Goal: Task Accomplishment & Management: Use online tool/utility

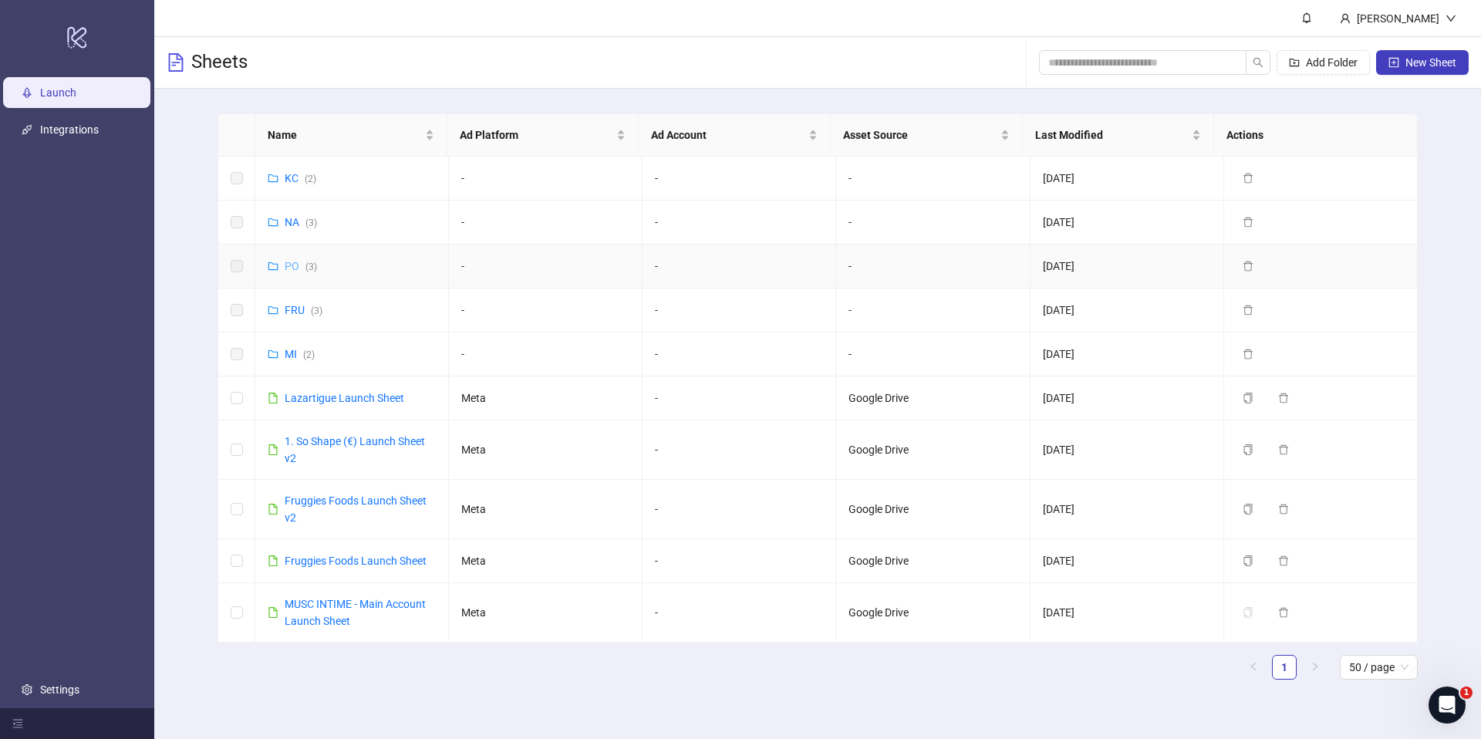
click at [290, 262] on link "PO ( 3 )" at bounding box center [301, 266] width 32 height 12
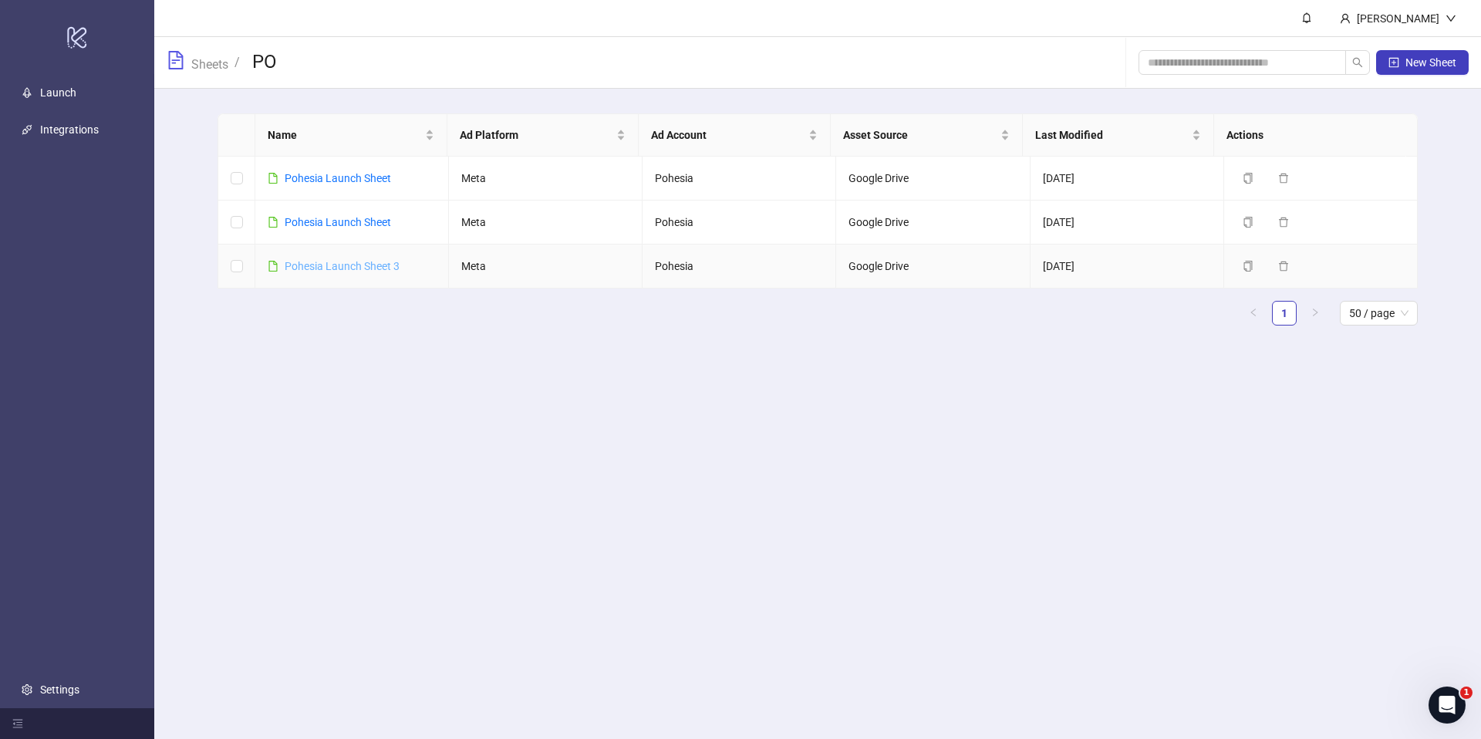
click at [308, 266] on link "Pohesia Launch Sheet 3" at bounding box center [342, 266] width 115 height 12
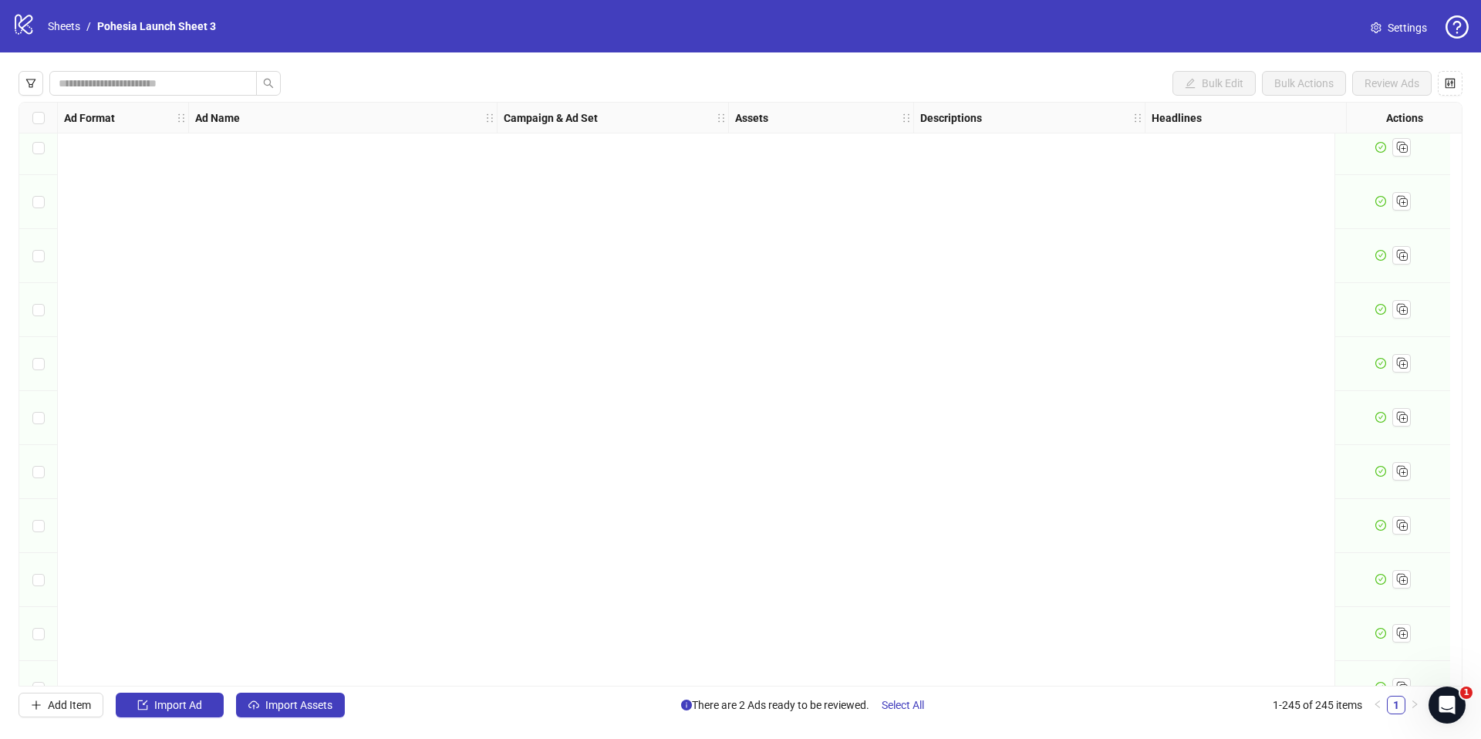
scroll to position [12678, 0]
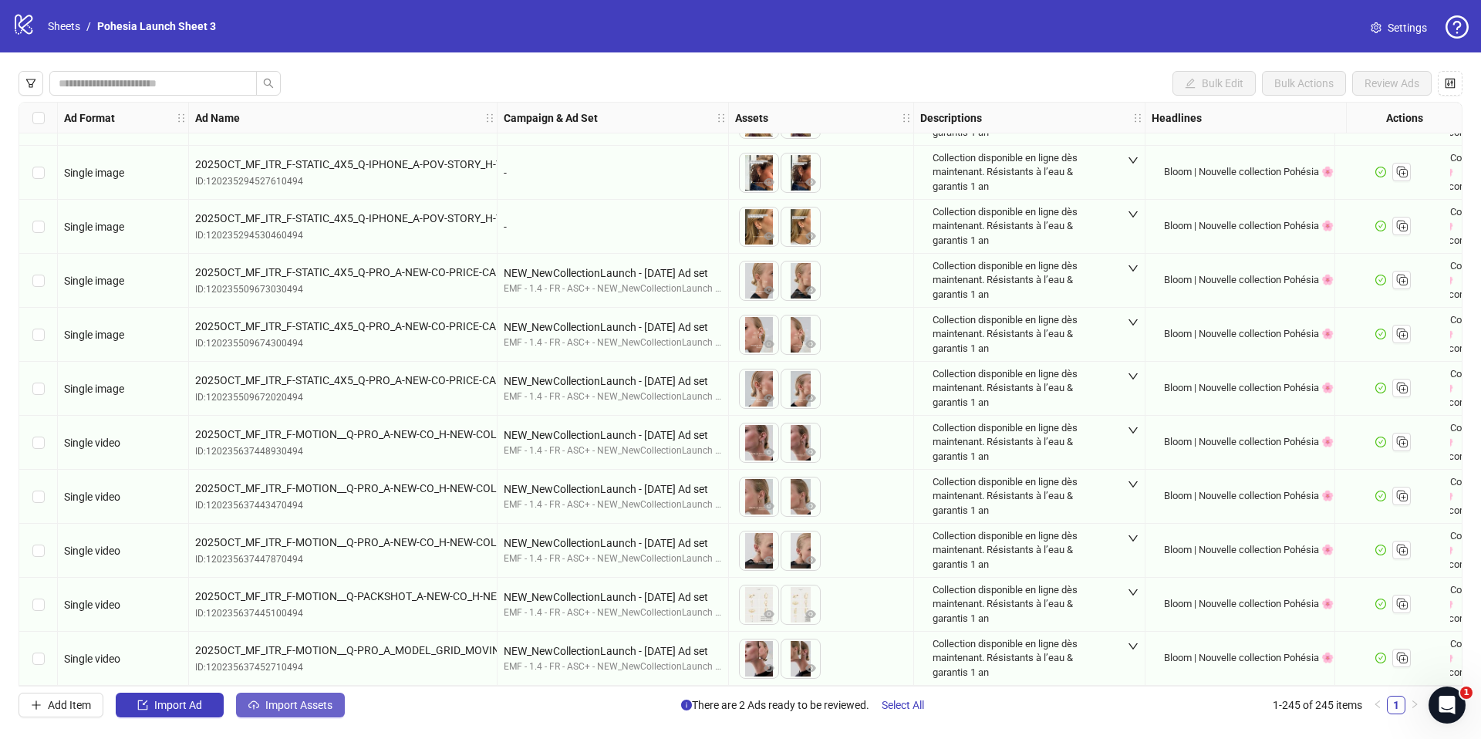
click at [322, 702] on span "Import Assets" at bounding box center [298, 705] width 67 height 12
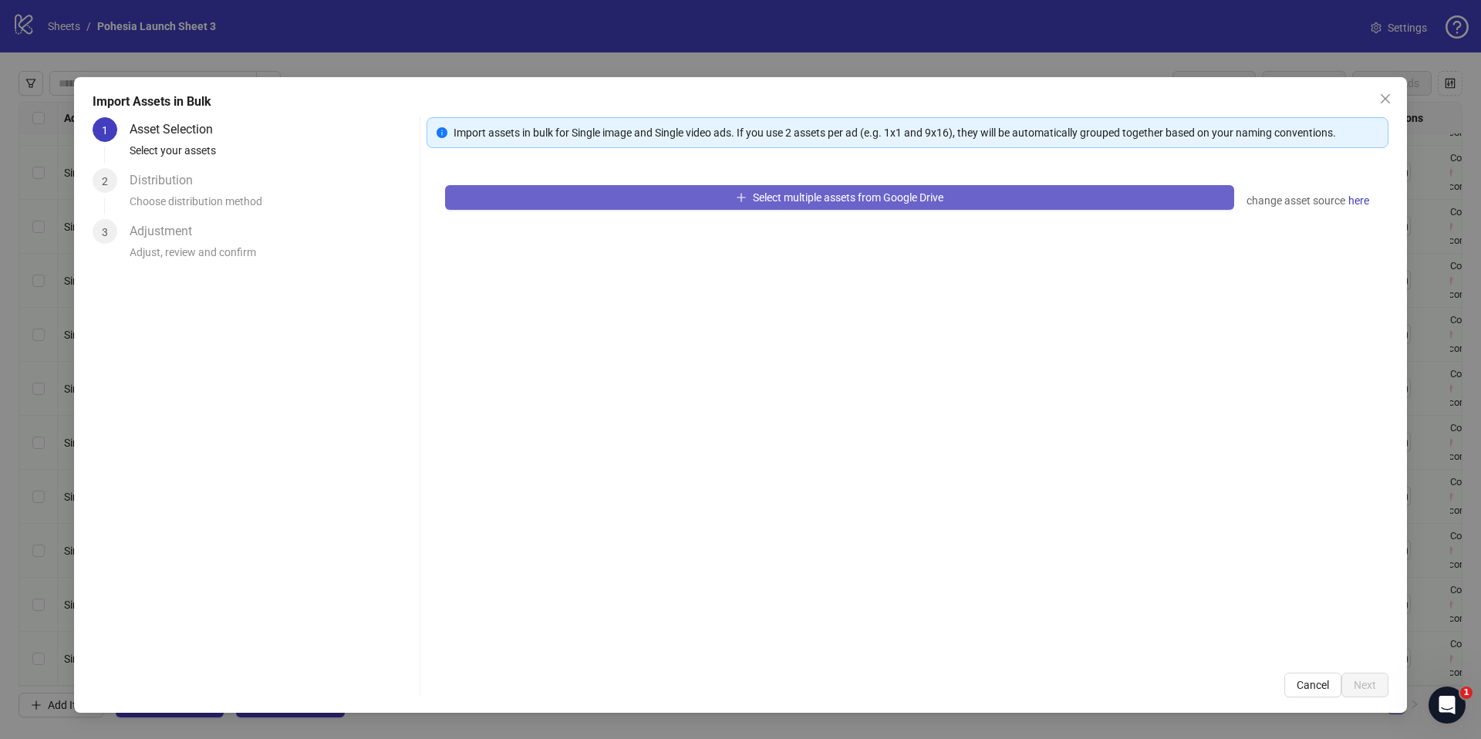
click at [841, 201] on span "Select multiple assets from Google Drive" at bounding box center [848, 197] width 190 height 12
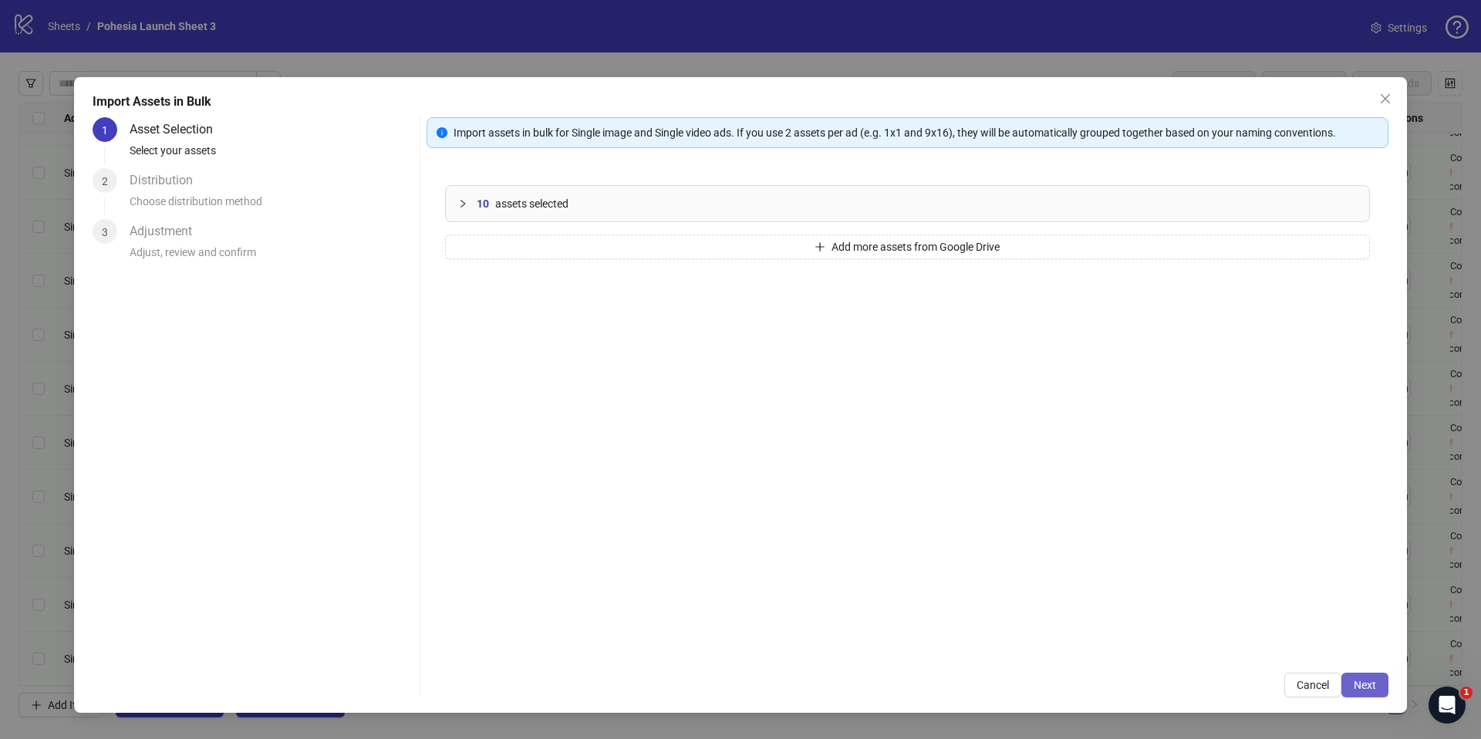
click at [1360, 685] on span "Next" at bounding box center [1364, 685] width 22 height 12
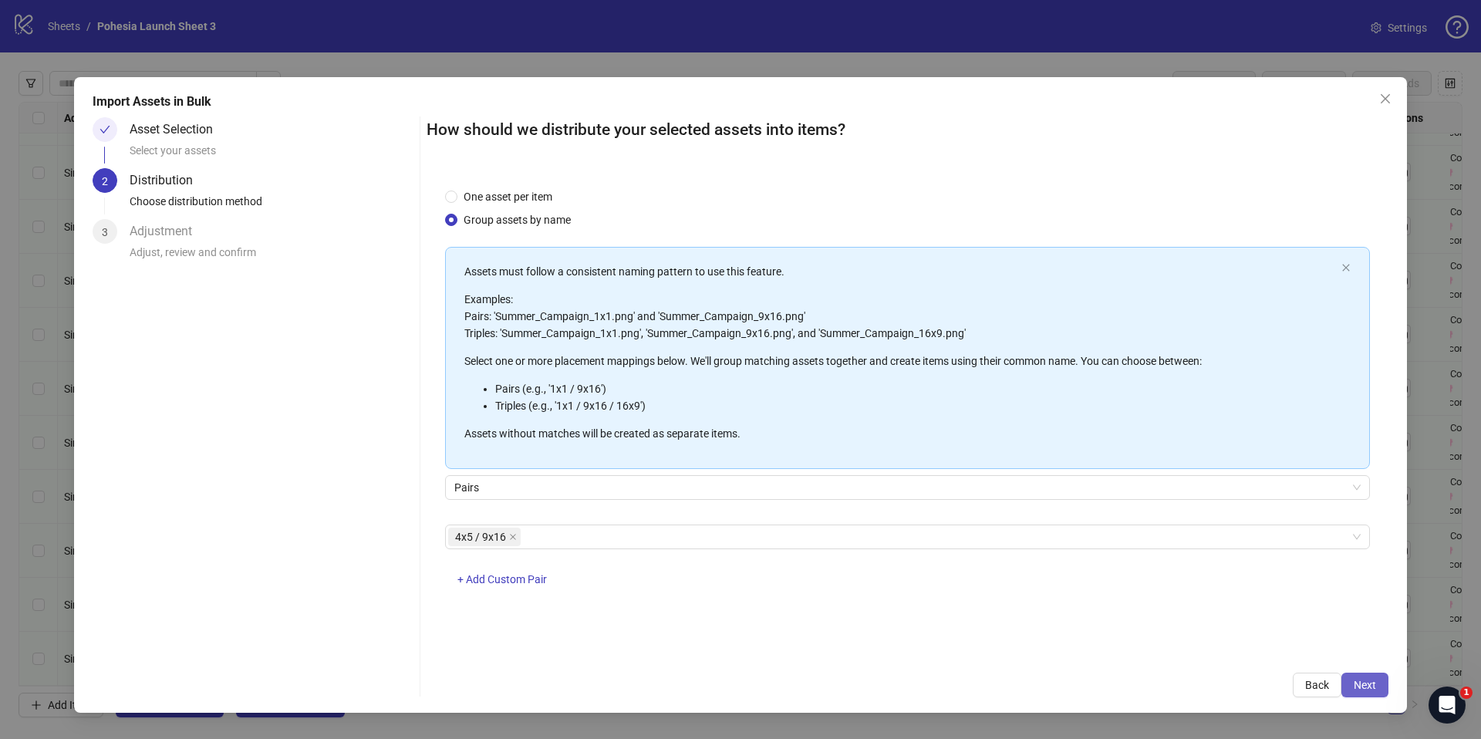
click at [1365, 674] on button "Next" at bounding box center [1364, 684] width 47 height 25
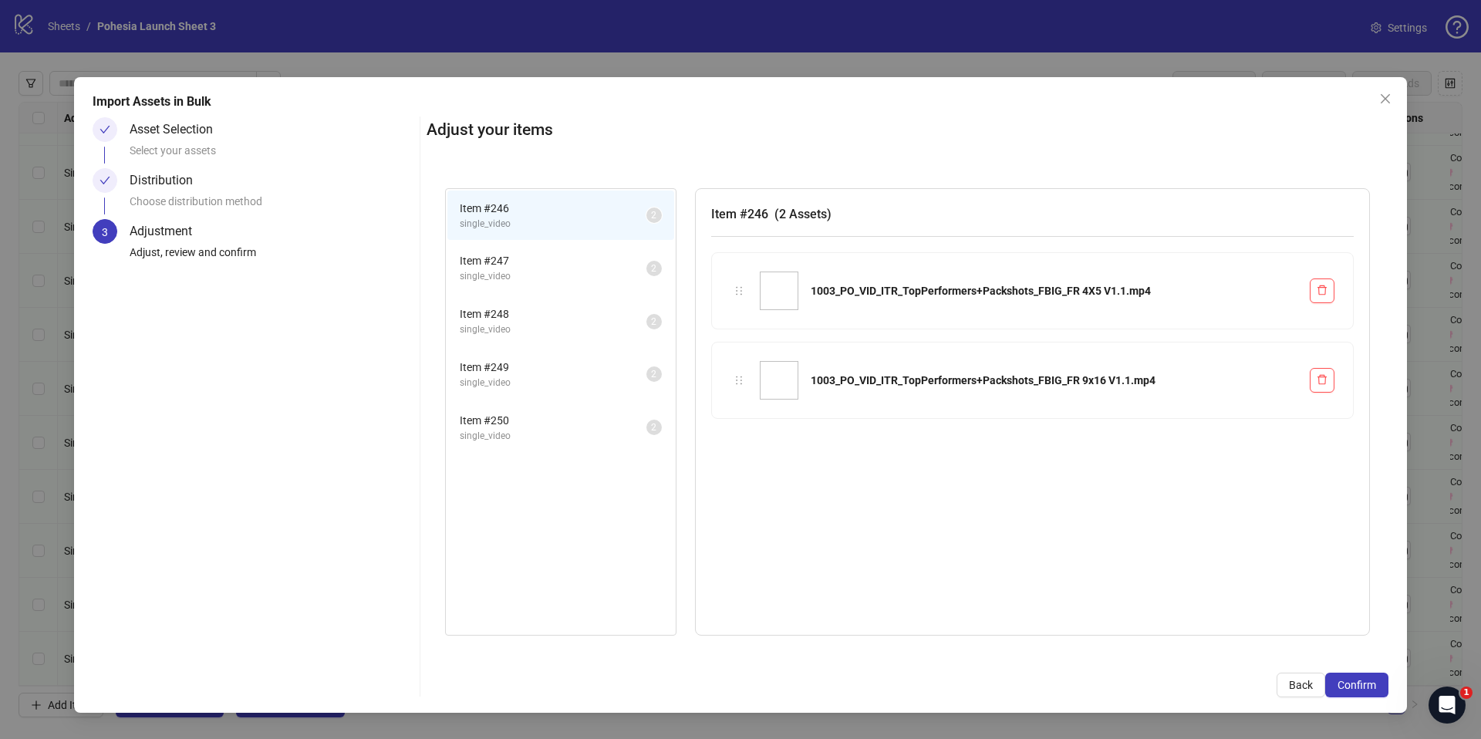
click at [525, 261] on span "Item # 247" at bounding box center [553, 260] width 187 height 17
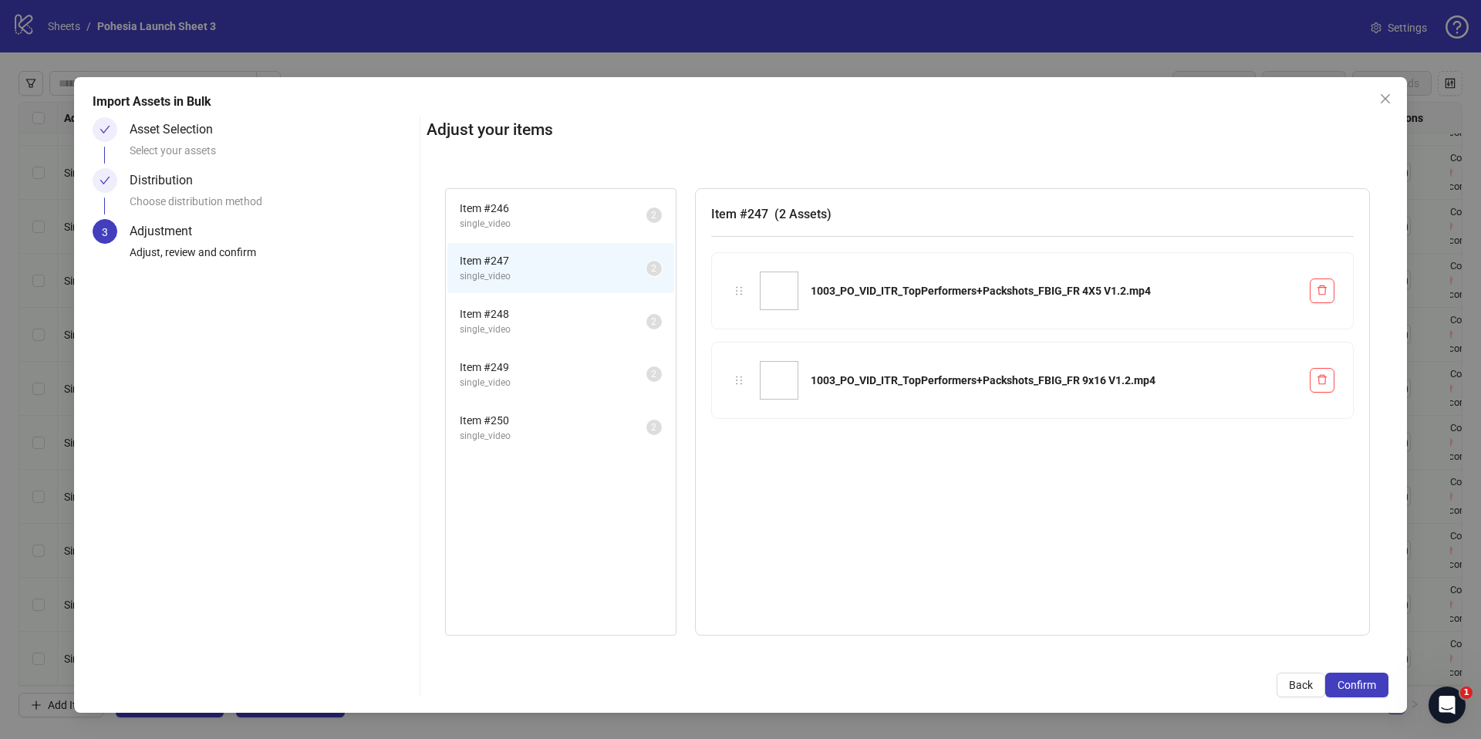
click at [515, 313] on span "Item # 248" at bounding box center [553, 313] width 187 height 17
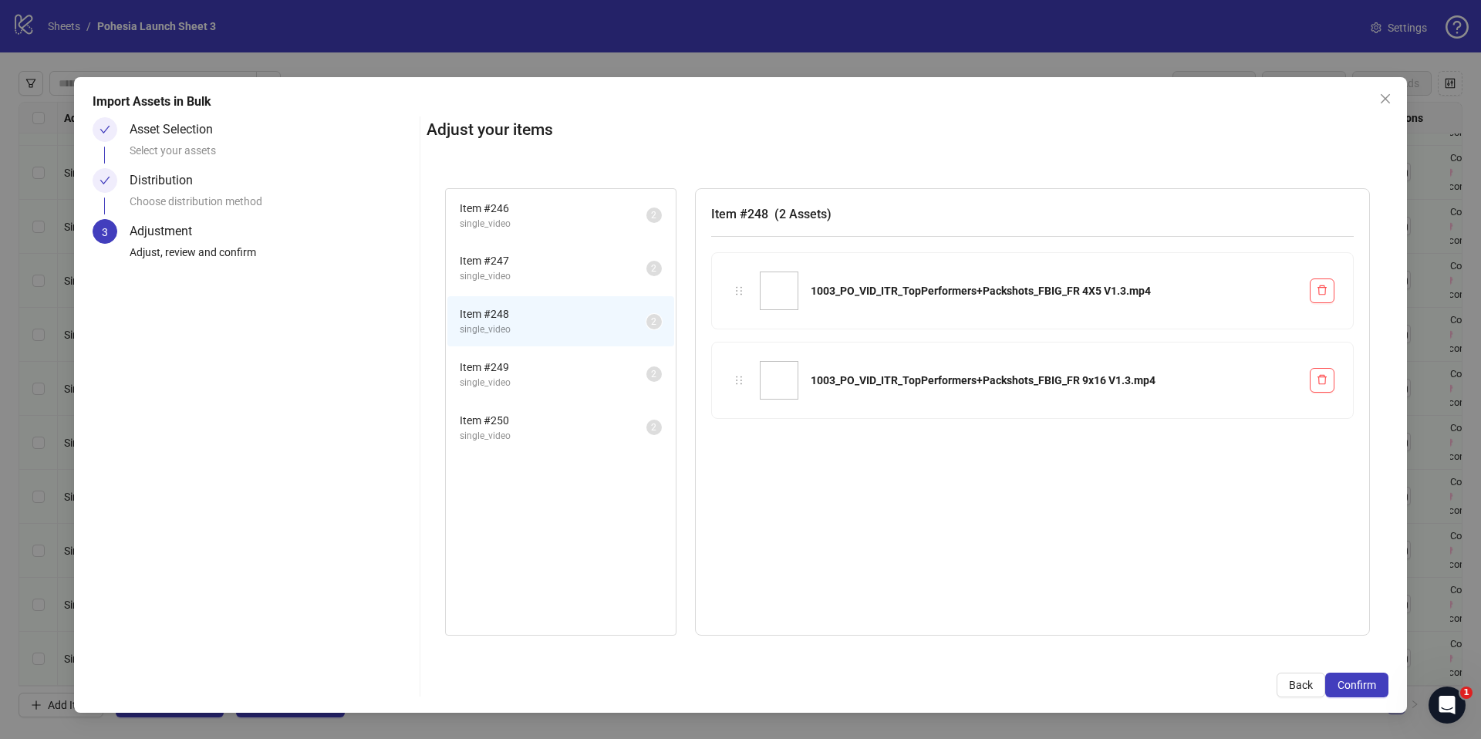
click at [518, 349] on li "Item # 249 single_video 2" at bounding box center [560, 374] width 227 height 50
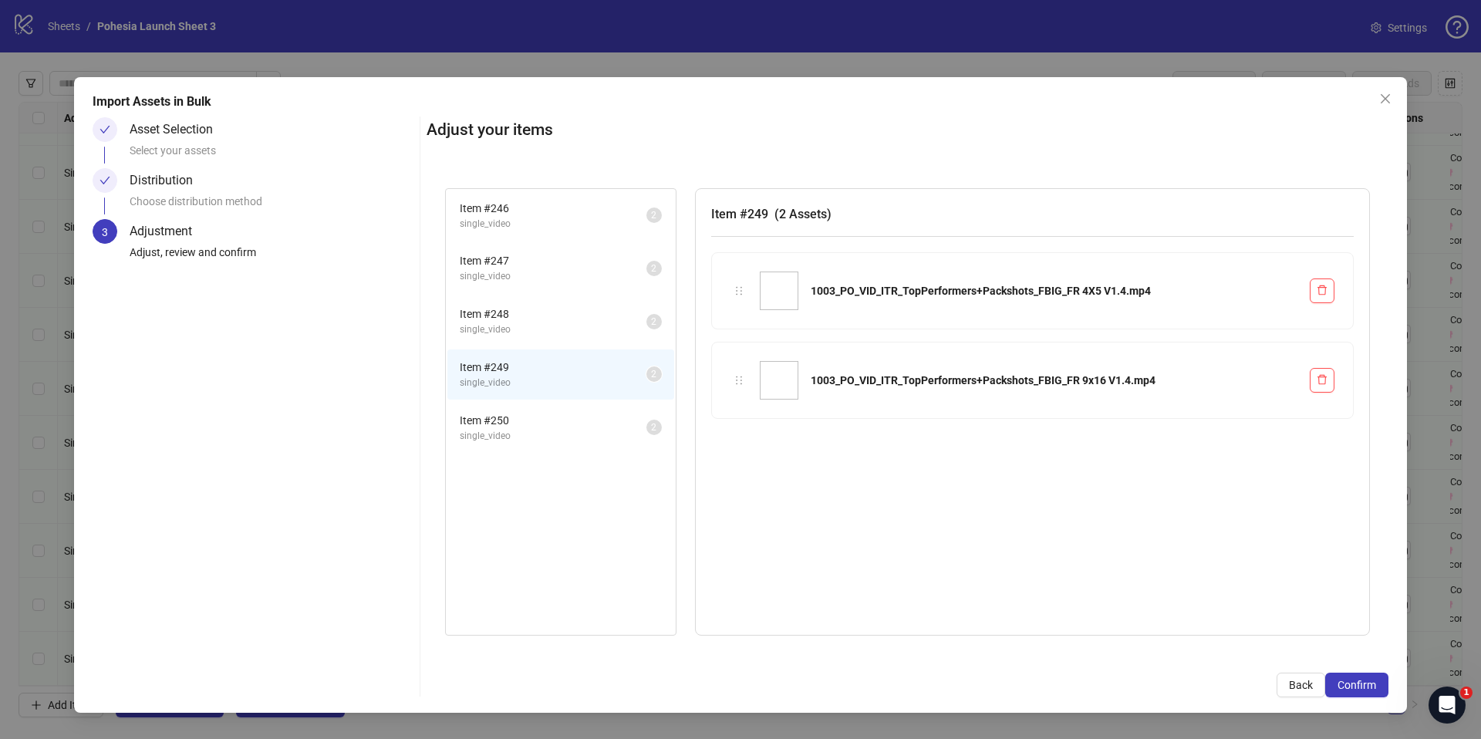
click at [520, 379] on span "single_video" at bounding box center [553, 383] width 187 height 15
click at [520, 443] on span "single_video" at bounding box center [553, 436] width 187 height 15
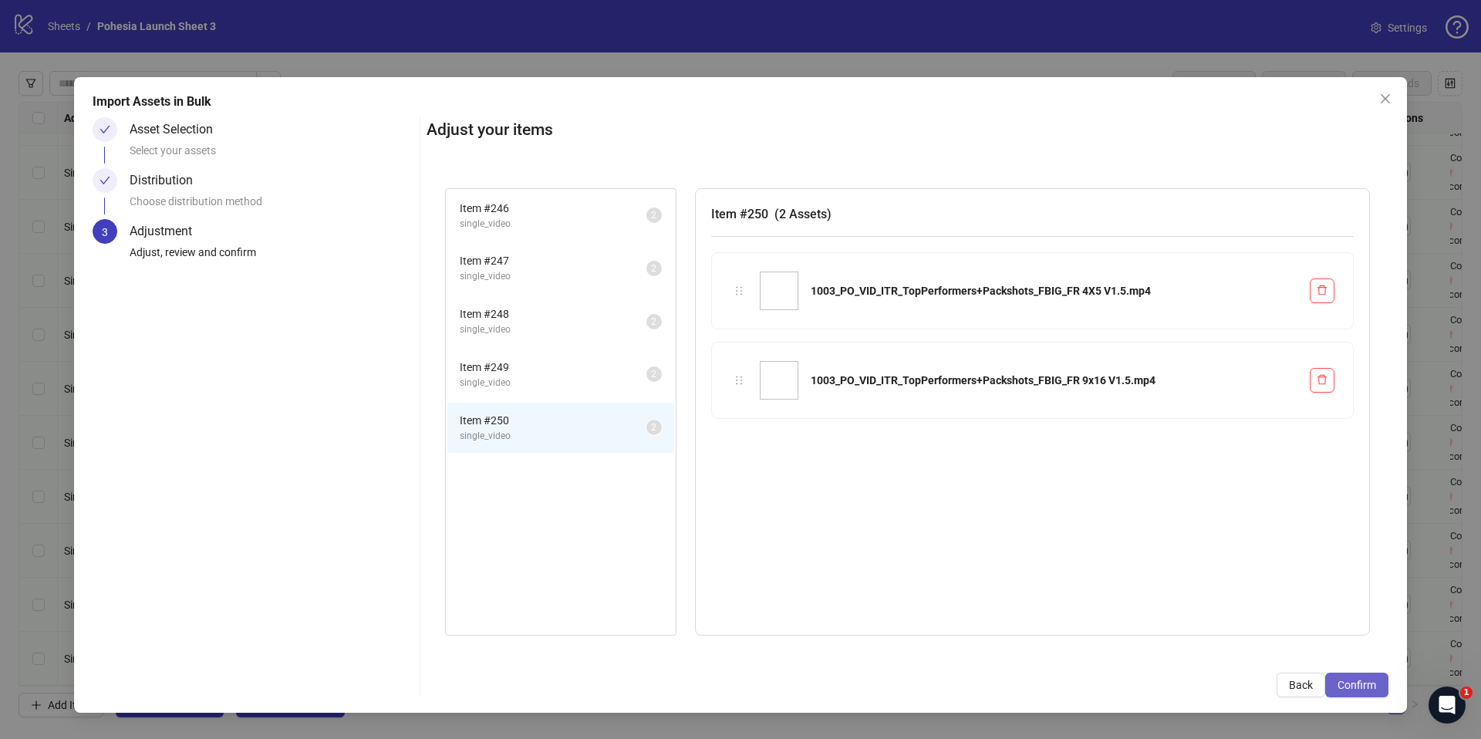
click at [1357, 675] on button "Confirm" at bounding box center [1356, 684] width 63 height 25
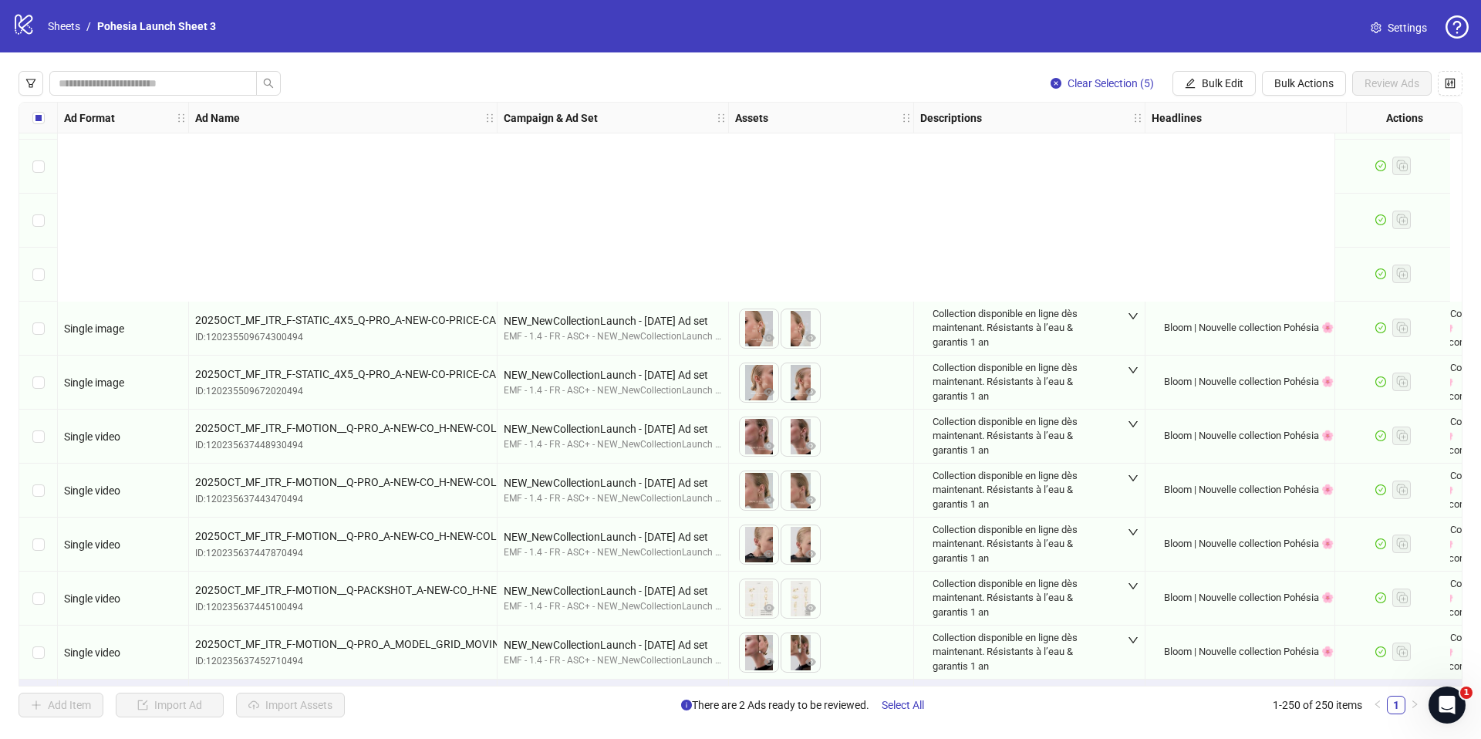
scroll to position [12948, 0]
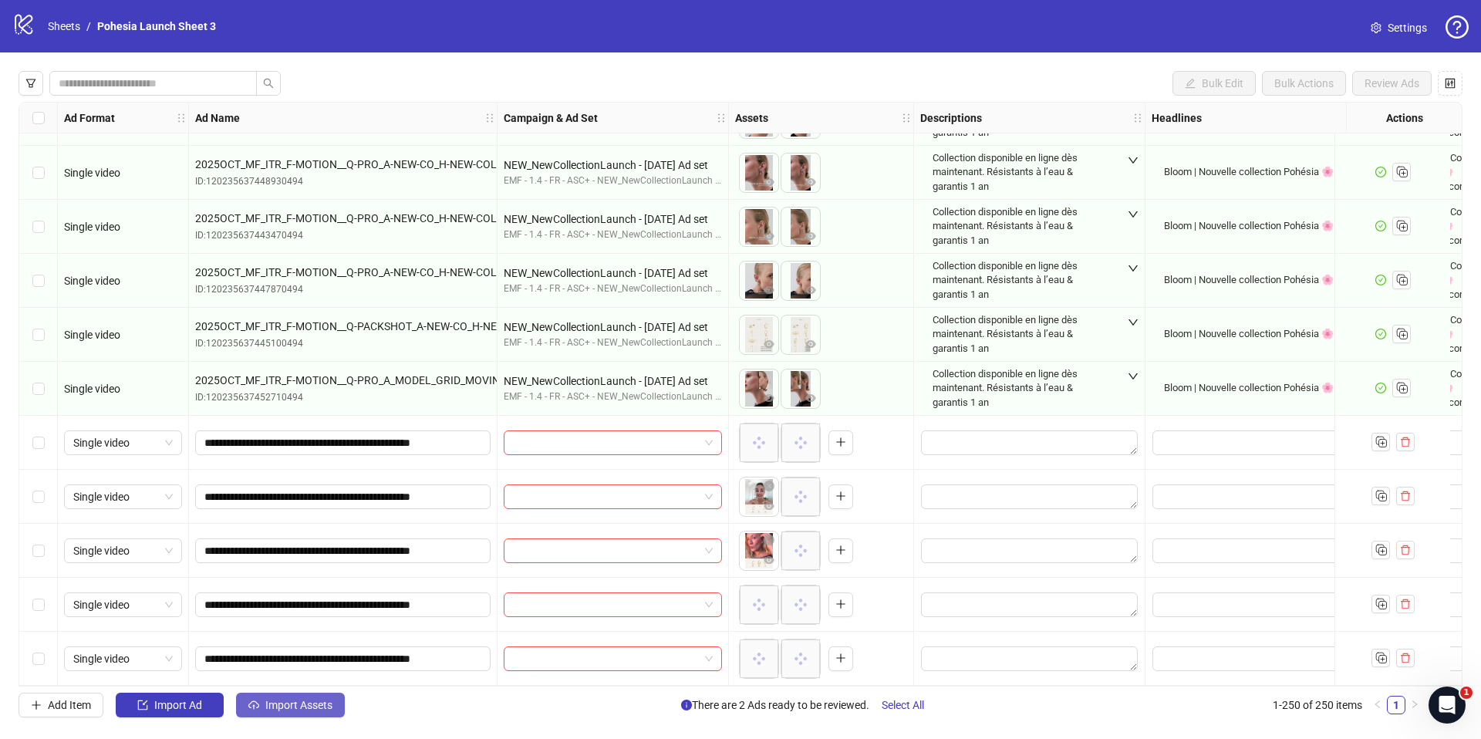
click at [298, 712] on button "Import Assets" at bounding box center [290, 704] width 109 height 25
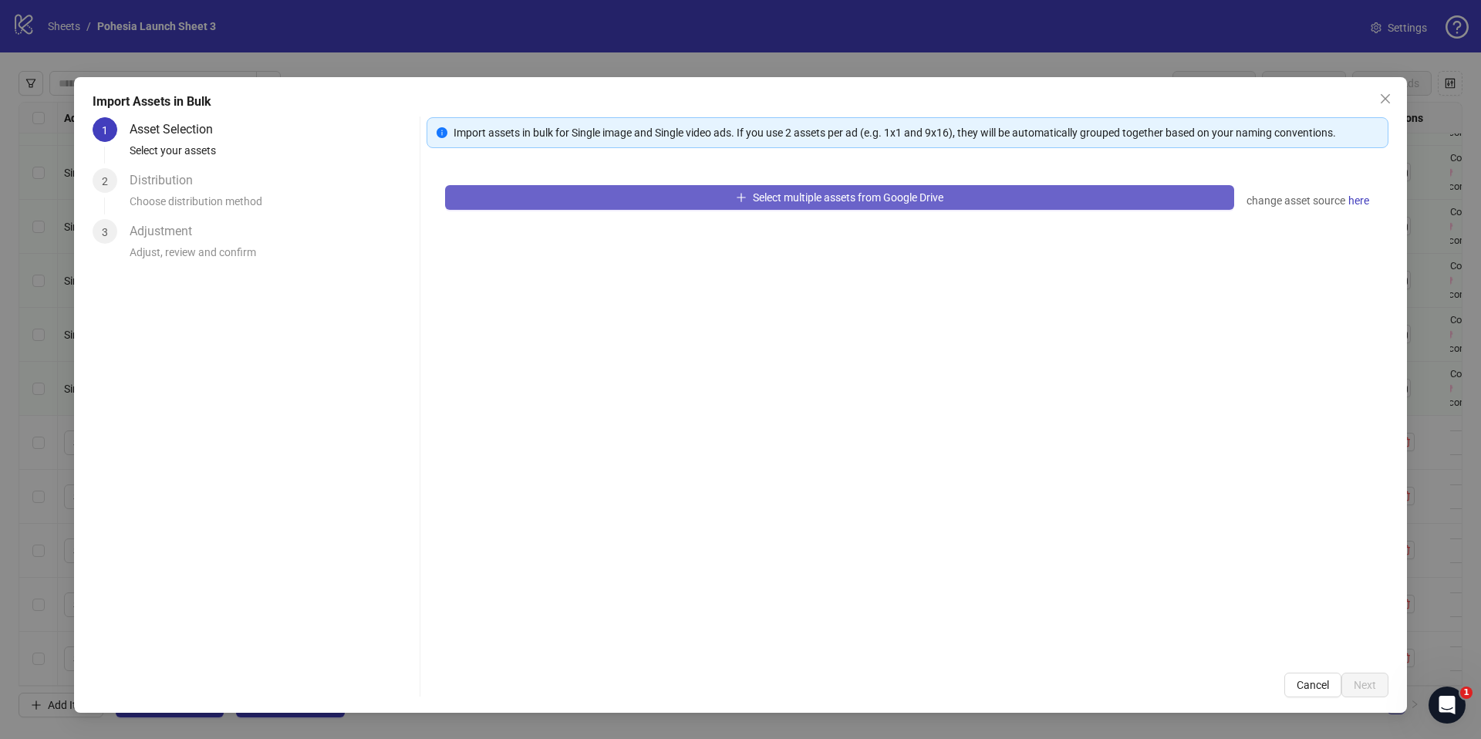
click at [670, 223] on div "Select multiple assets from Google Drive change asset source here" at bounding box center [907, 410] width 962 height 487
click at [672, 203] on button "Select multiple assets from Google Drive" at bounding box center [839, 197] width 789 height 25
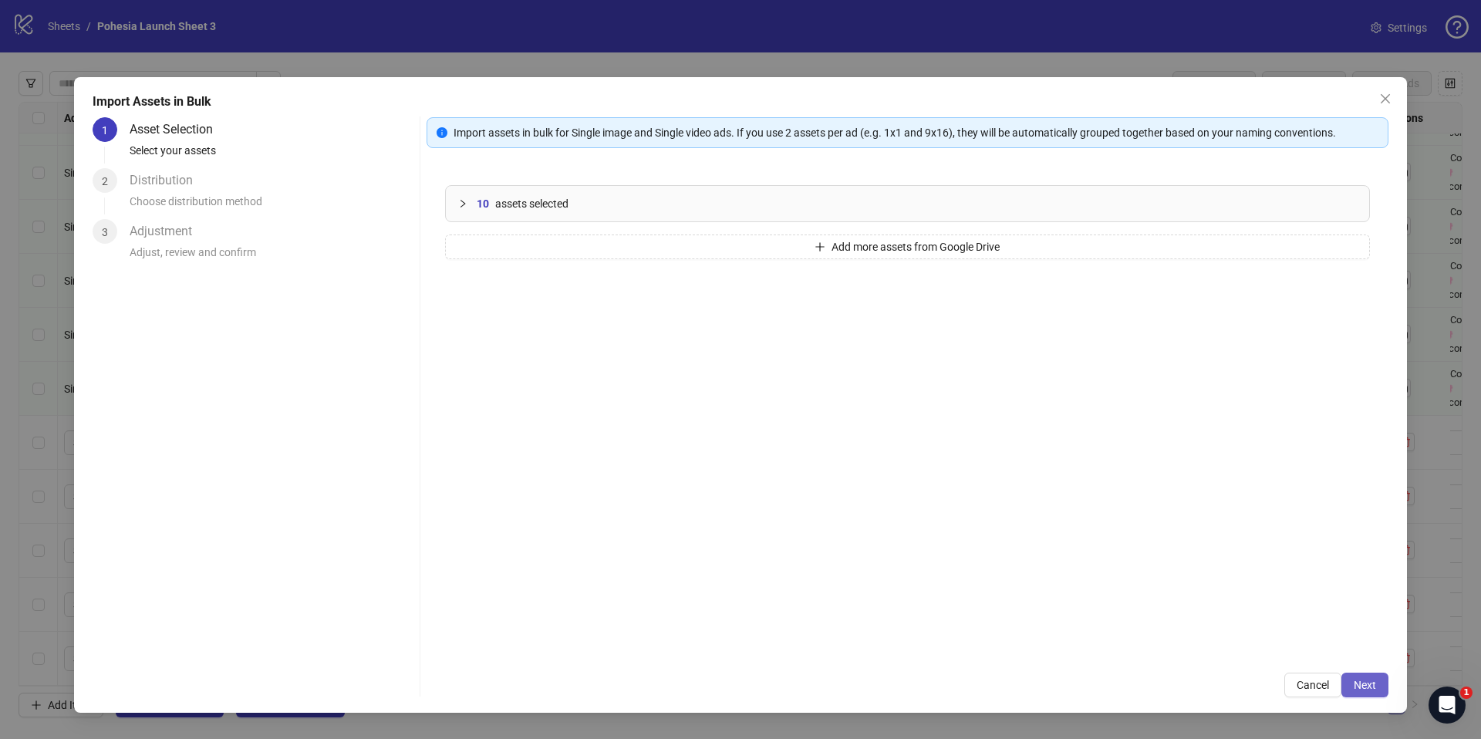
click at [1374, 683] on span "Next" at bounding box center [1364, 685] width 22 height 12
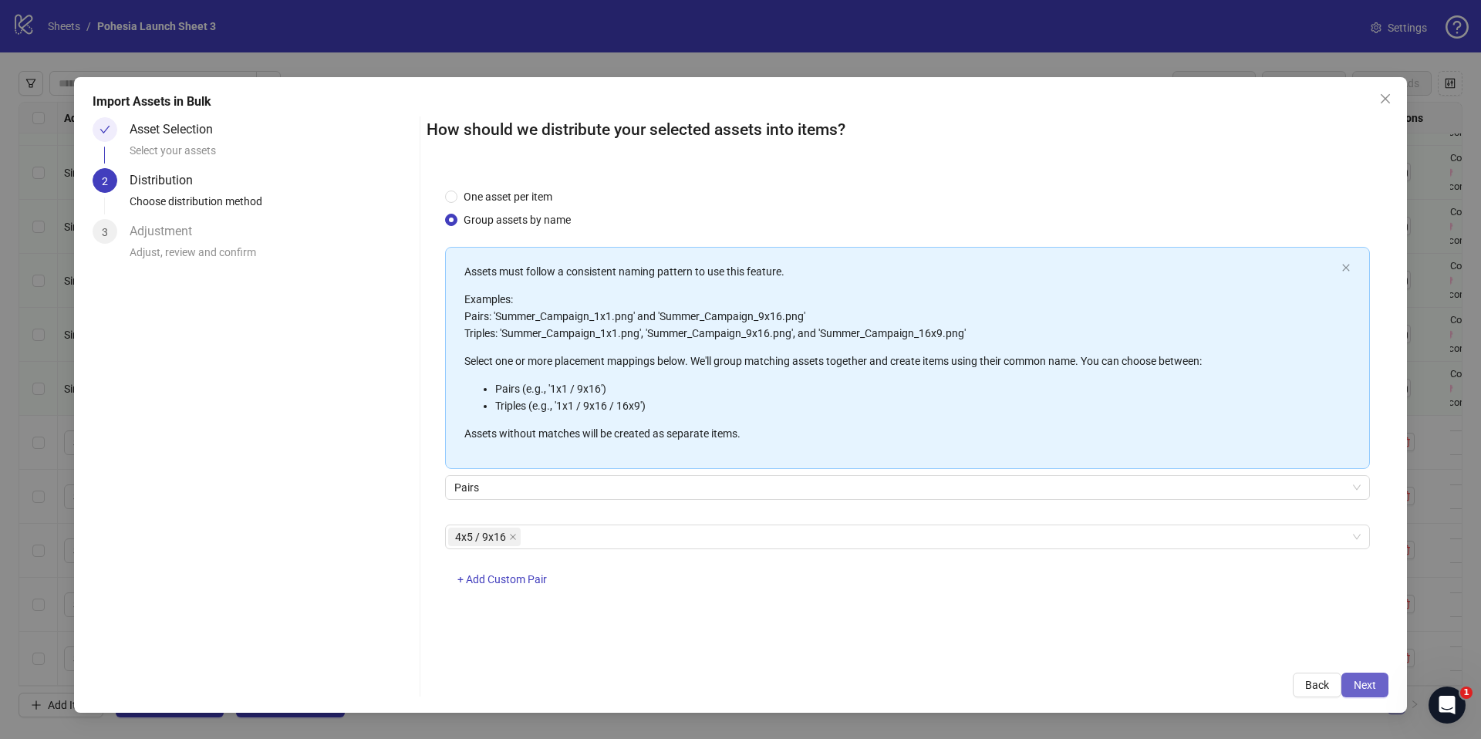
click at [1366, 686] on span "Next" at bounding box center [1364, 685] width 22 height 12
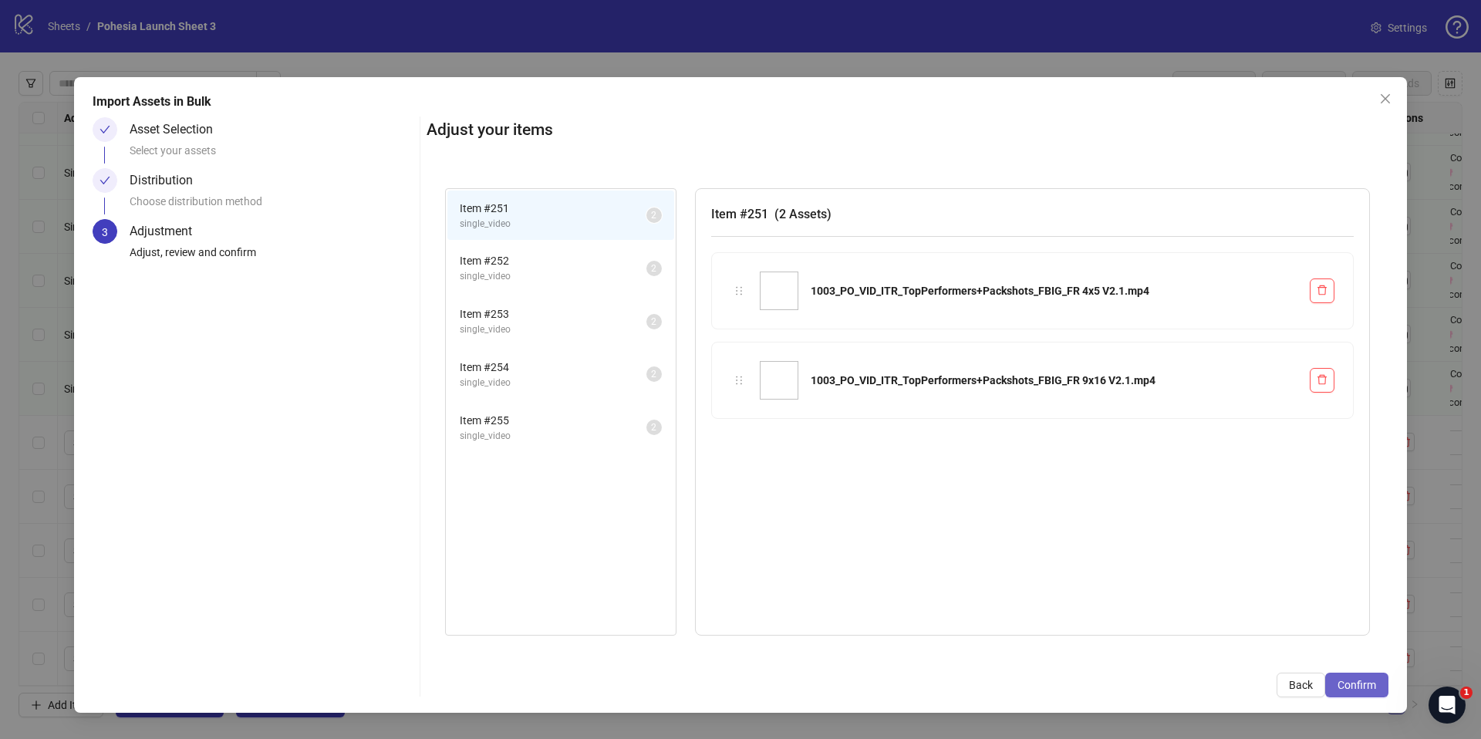
click at [1340, 679] on span "Confirm" at bounding box center [1356, 685] width 39 height 12
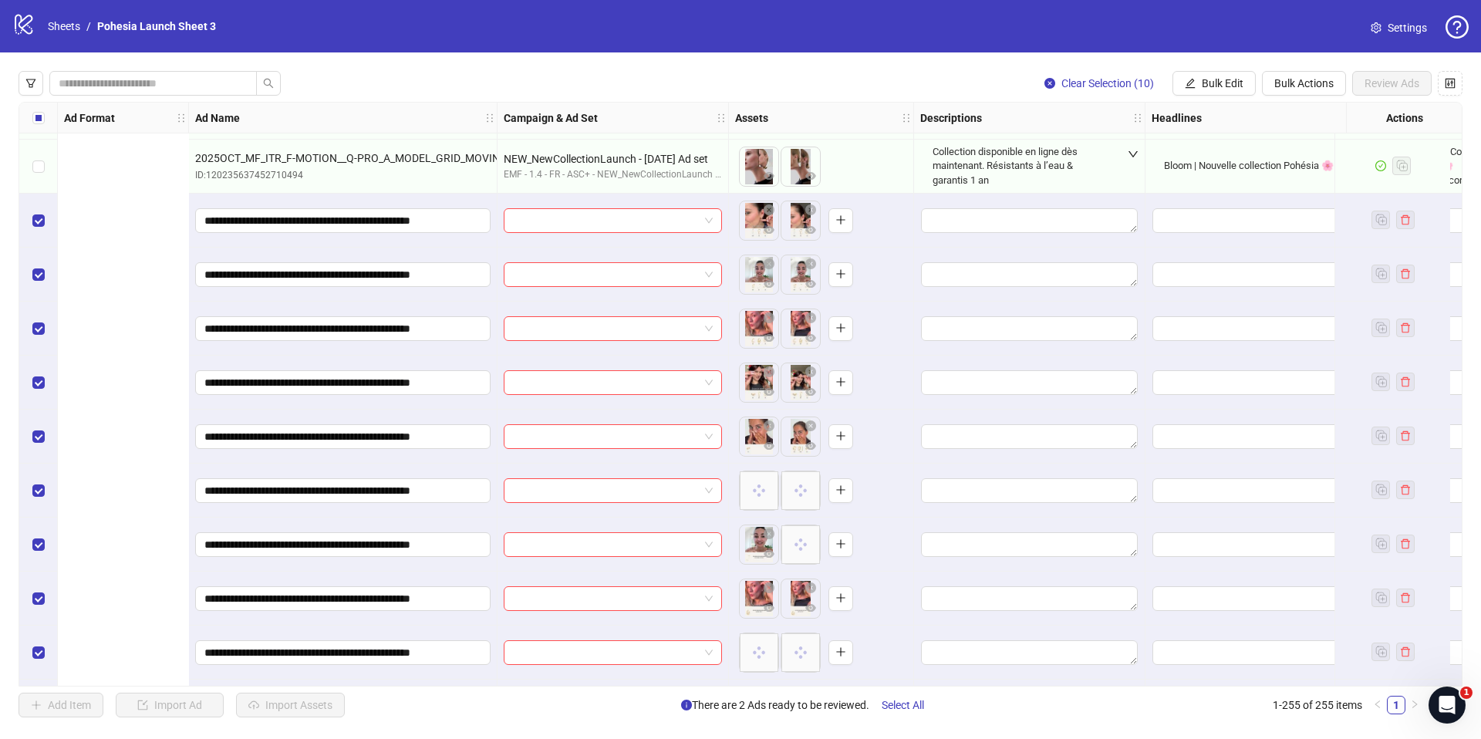
scroll to position [13164, 558]
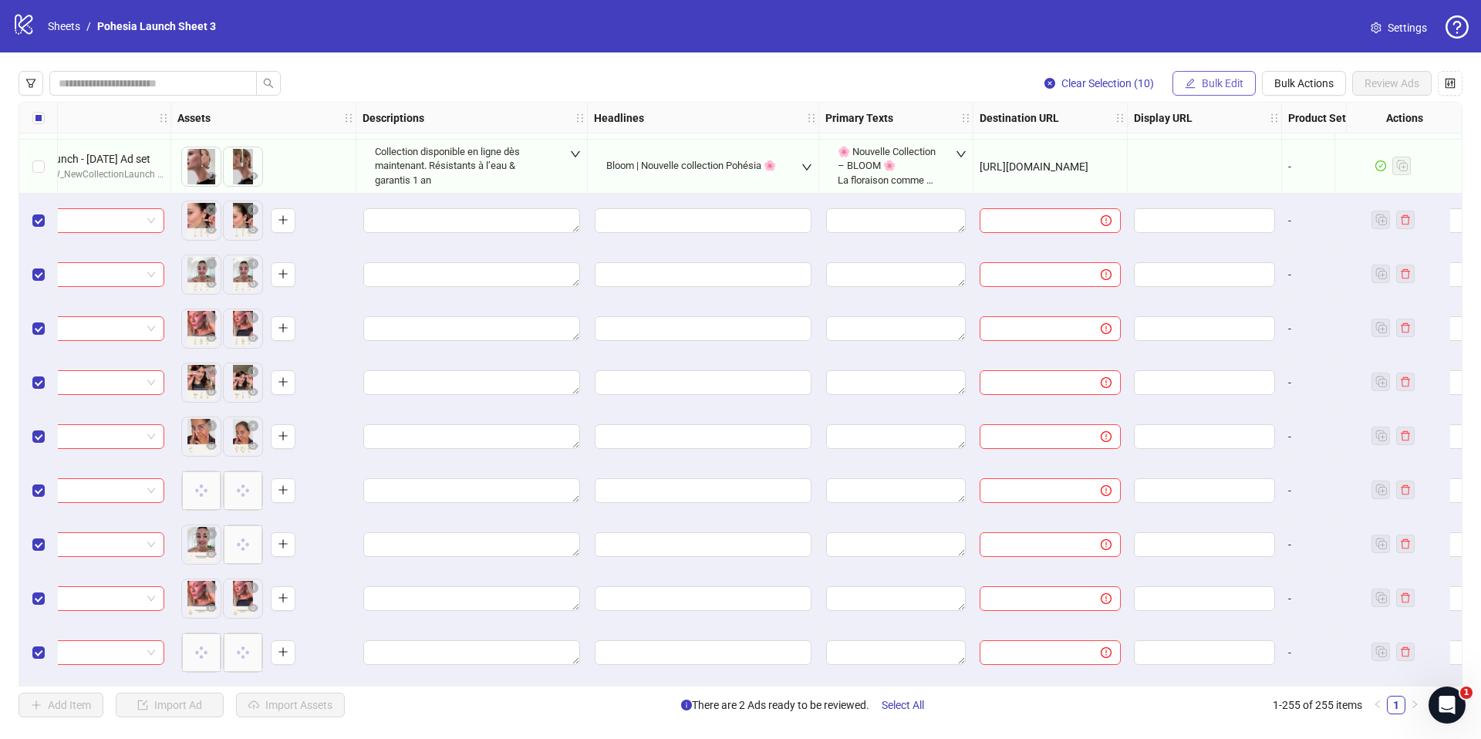
click at [1217, 87] on span "Bulk Edit" at bounding box center [1222, 83] width 42 height 12
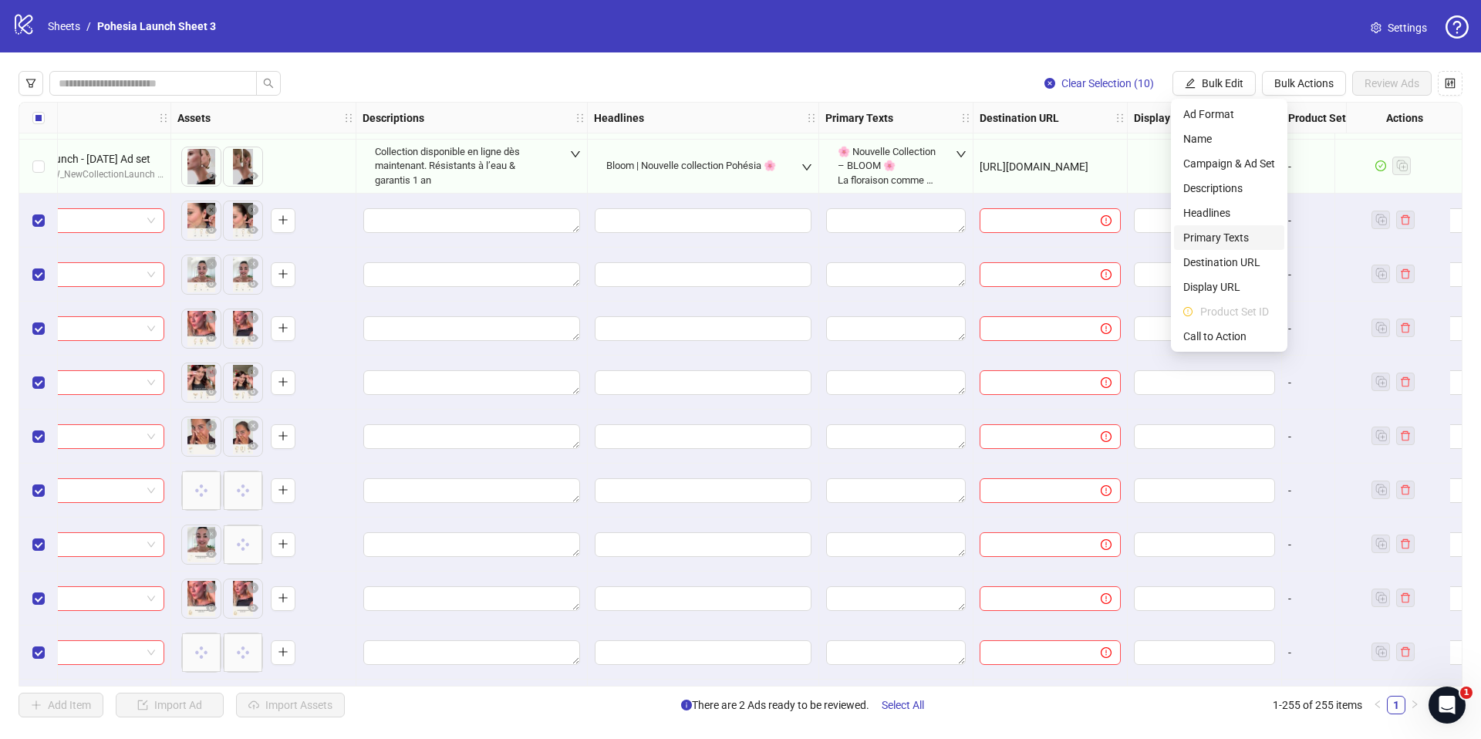
click at [1228, 238] on span "Primary Texts" at bounding box center [1229, 237] width 92 height 17
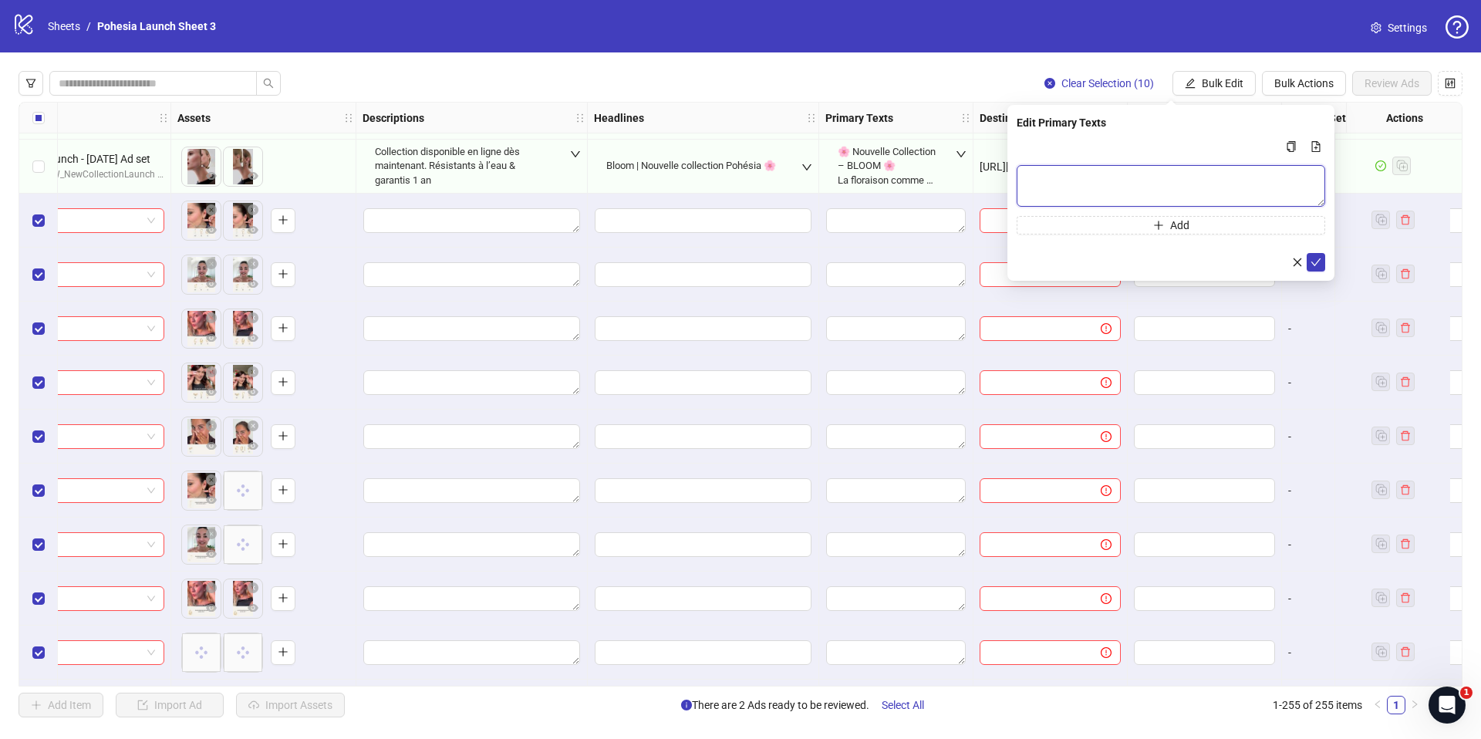
click at [1095, 176] on textarea "Multi-text input container - paste or copy values" at bounding box center [1170, 186] width 308 height 42
paste textarea "**********"
type textarea "**********"
click at [1312, 261] on icon "check" at bounding box center [1315, 262] width 11 height 11
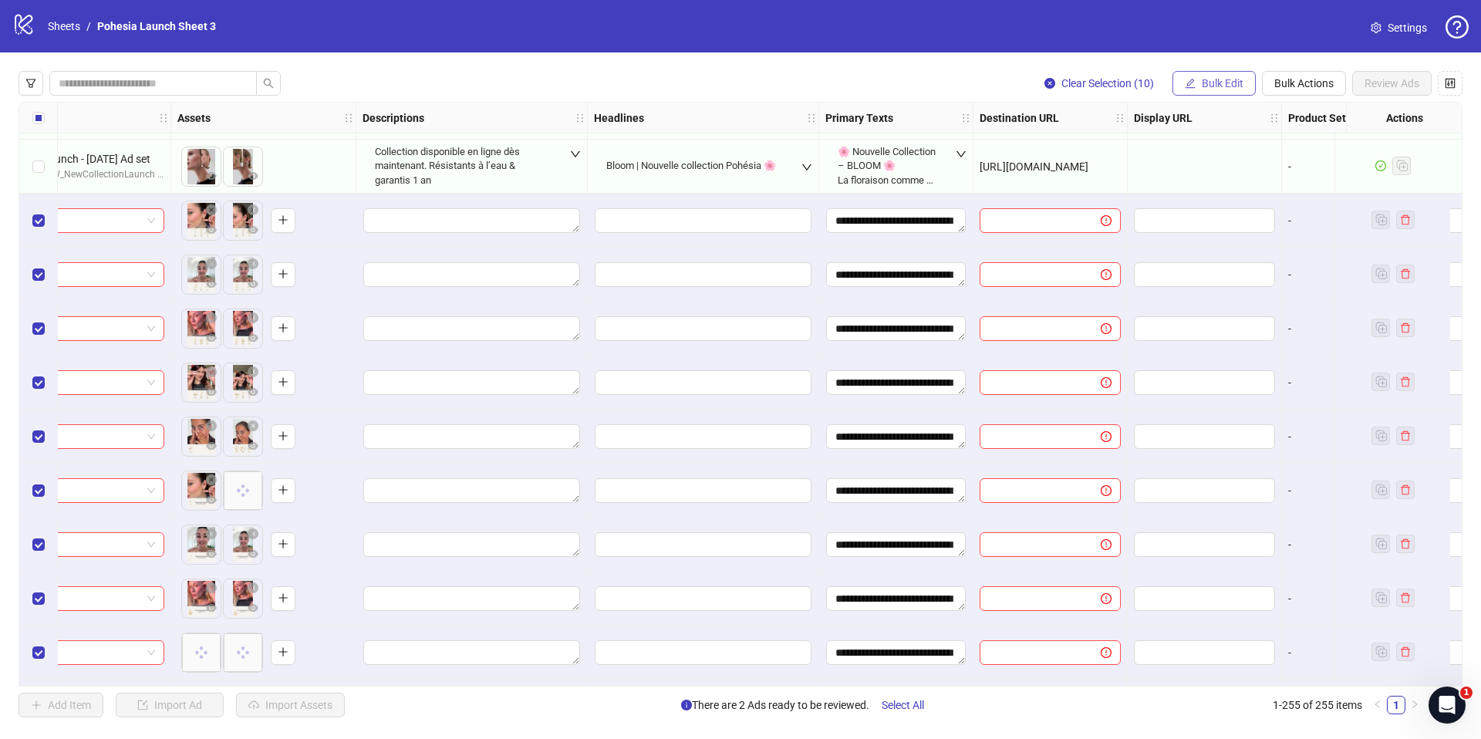
click at [1198, 88] on button "Bulk Edit" at bounding box center [1213, 83] width 83 height 25
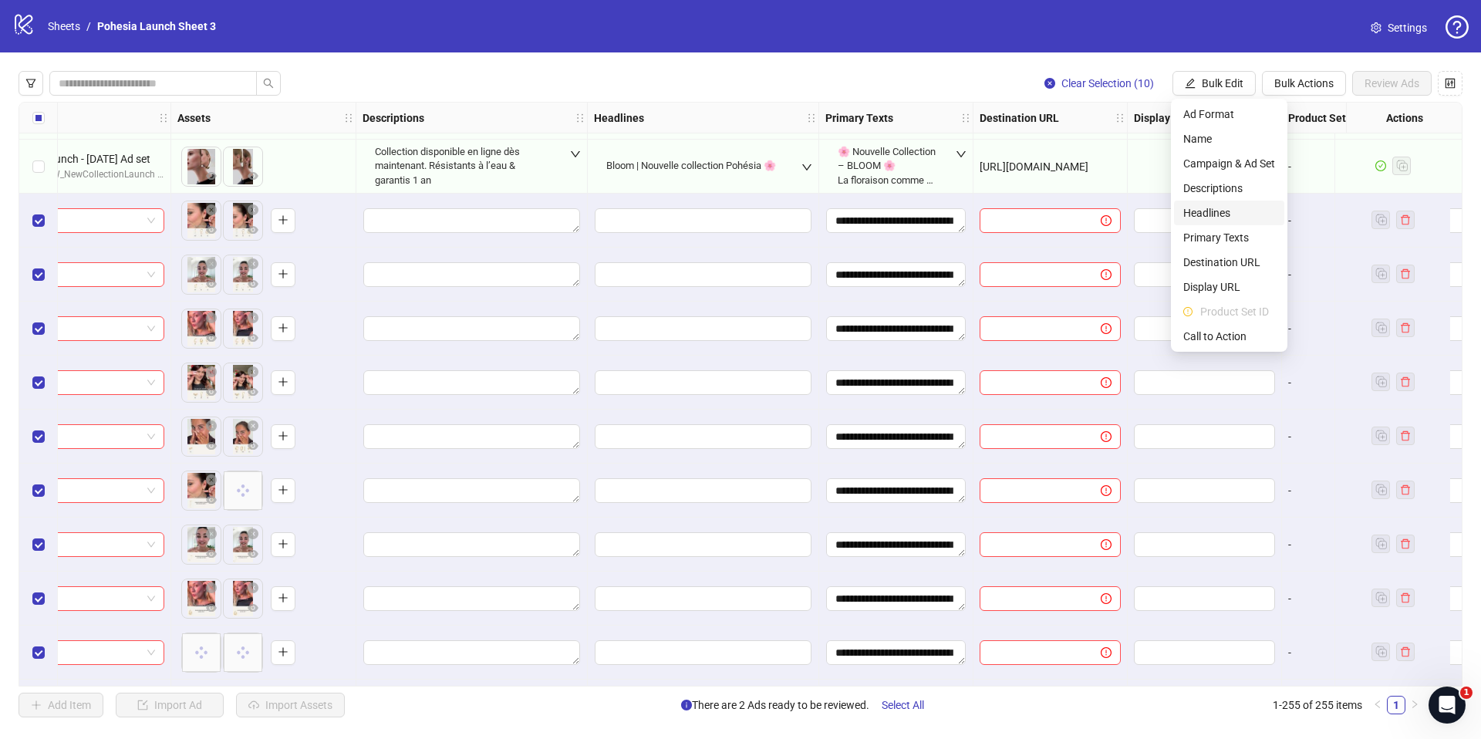
click at [1209, 209] on span "Headlines" at bounding box center [1229, 212] width 92 height 17
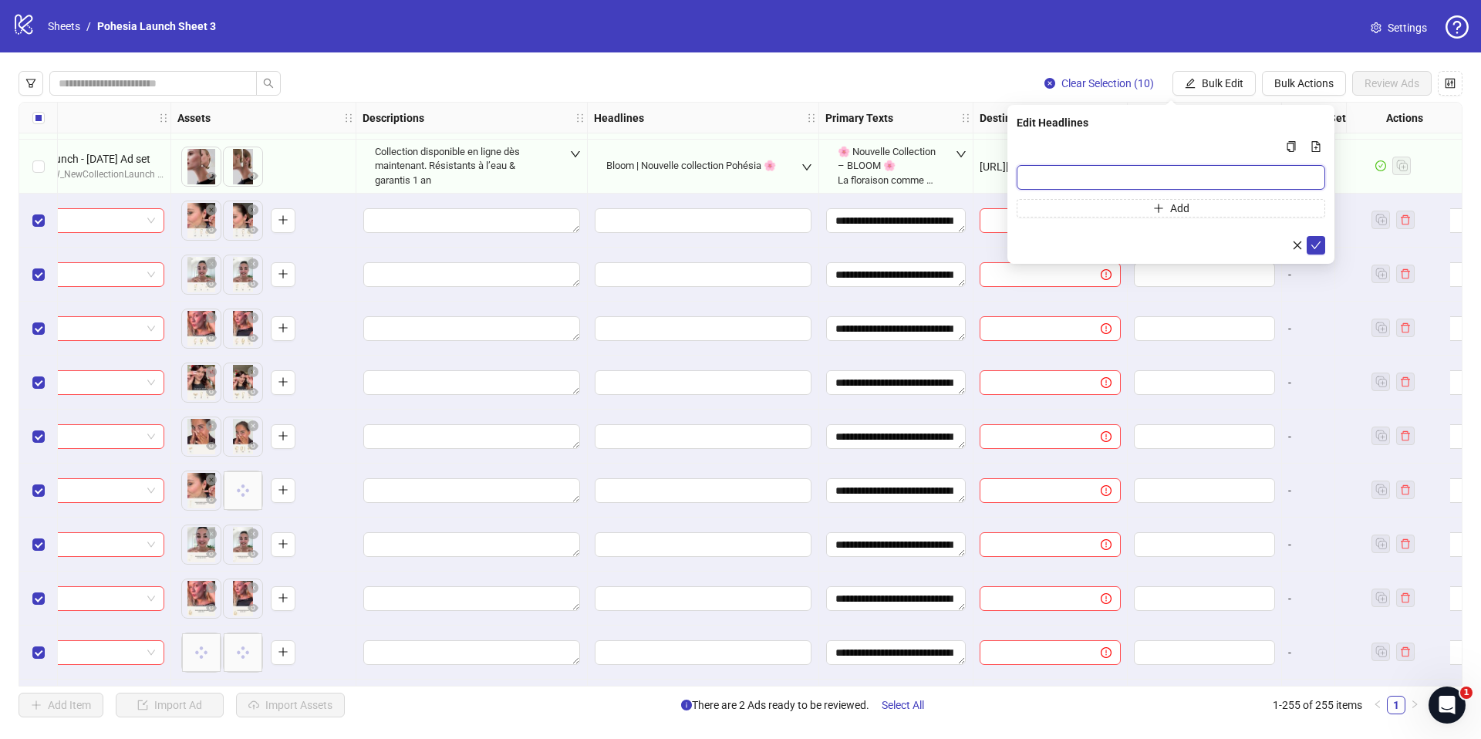
click at [1061, 172] on input "Multi-input container - paste or copy values" at bounding box center [1170, 177] width 308 height 25
paste input "**********"
type input "**********"
click at [1315, 247] on icon "check" at bounding box center [1316, 245] width 10 height 8
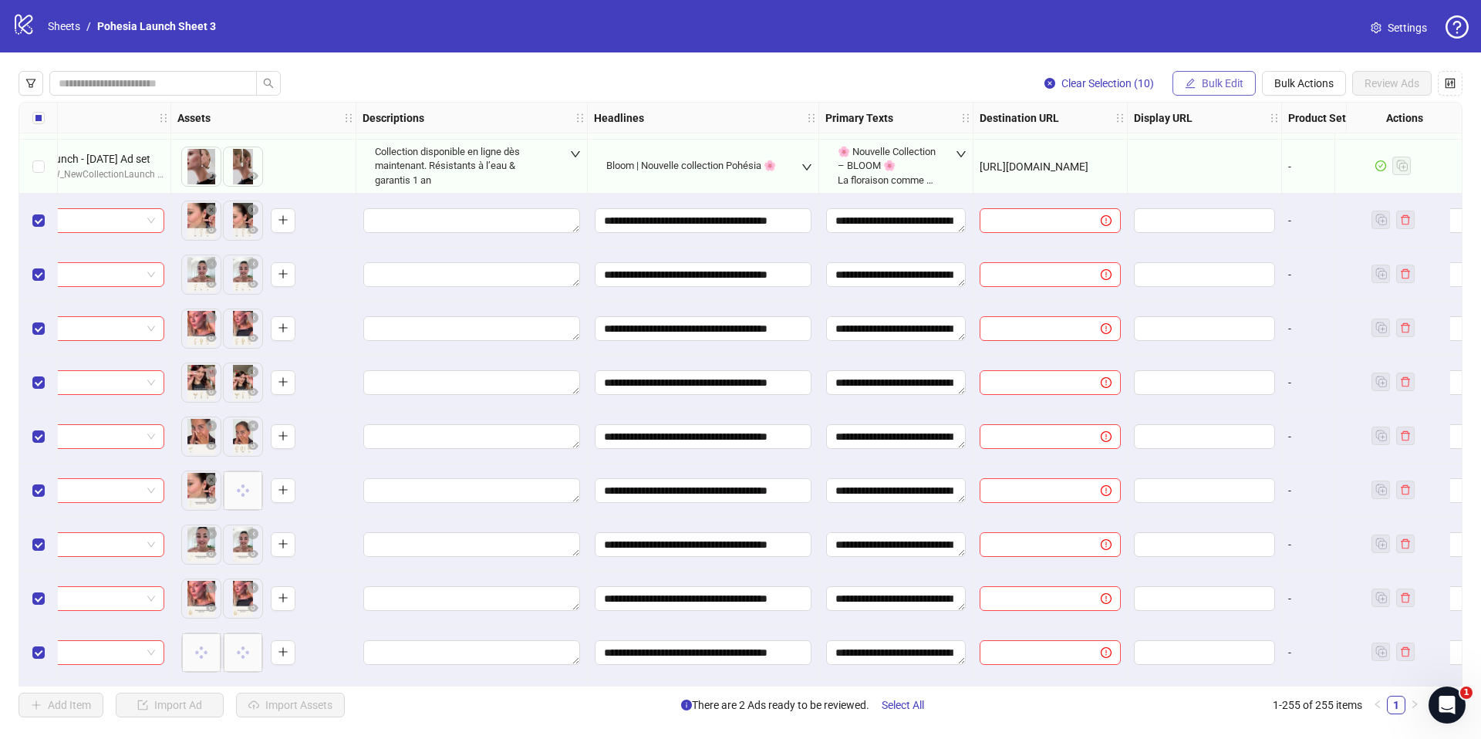
click at [1216, 79] on span "Bulk Edit" at bounding box center [1222, 83] width 42 height 12
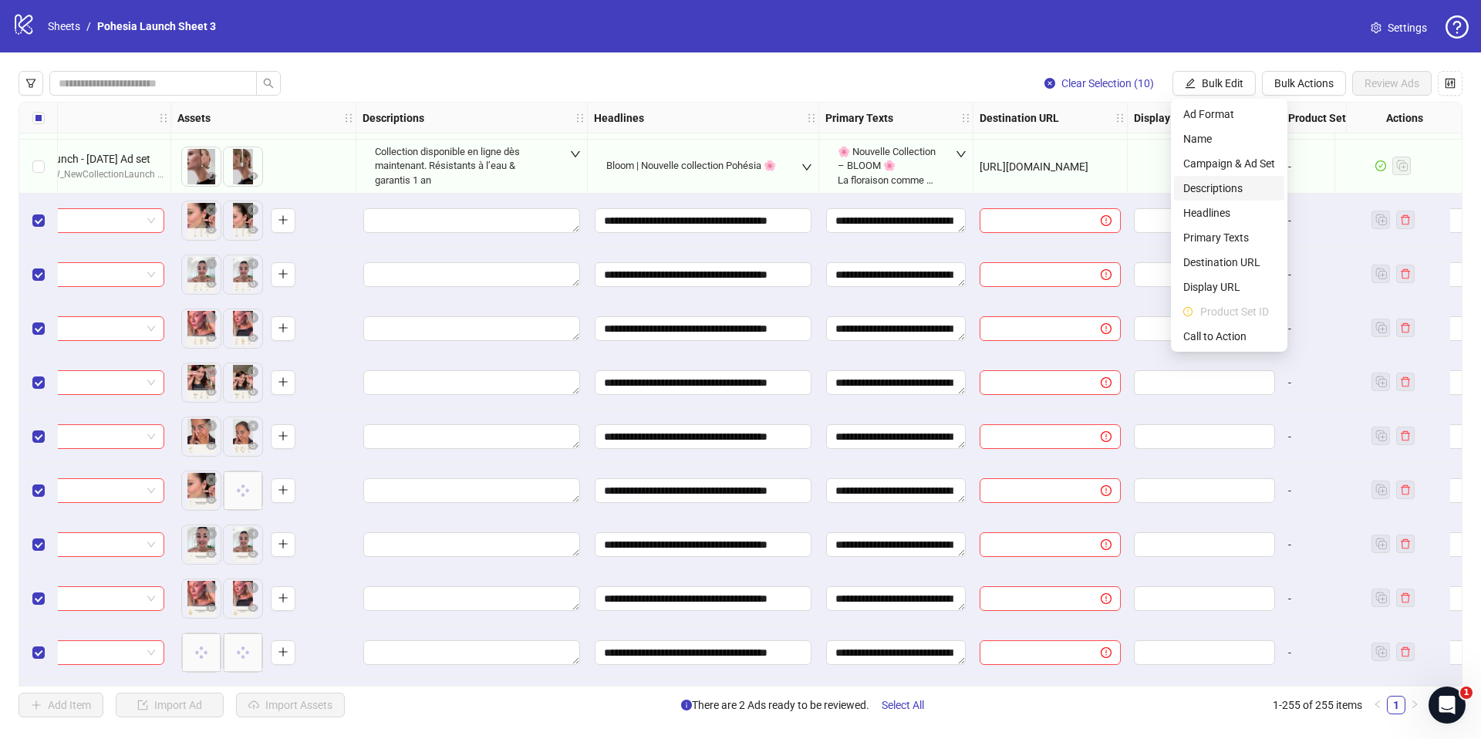
click at [1216, 188] on span "Descriptions" at bounding box center [1229, 188] width 92 height 17
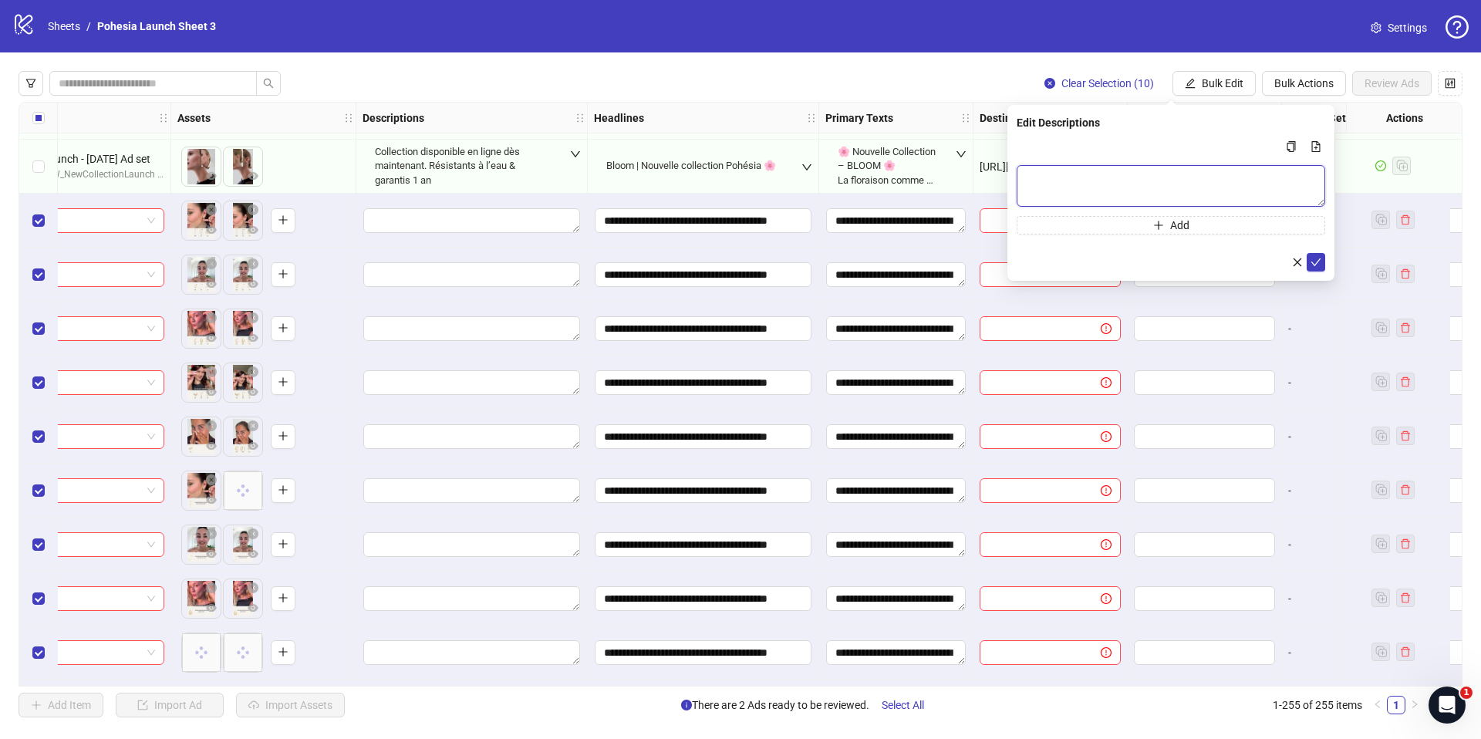
click at [1090, 177] on textarea "Multi-text input container - paste or copy values" at bounding box center [1170, 186] width 308 height 42
paste textarea "**********"
type textarea "**********"
click at [1315, 257] on icon "check" at bounding box center [1315, 262] width 11 height 11
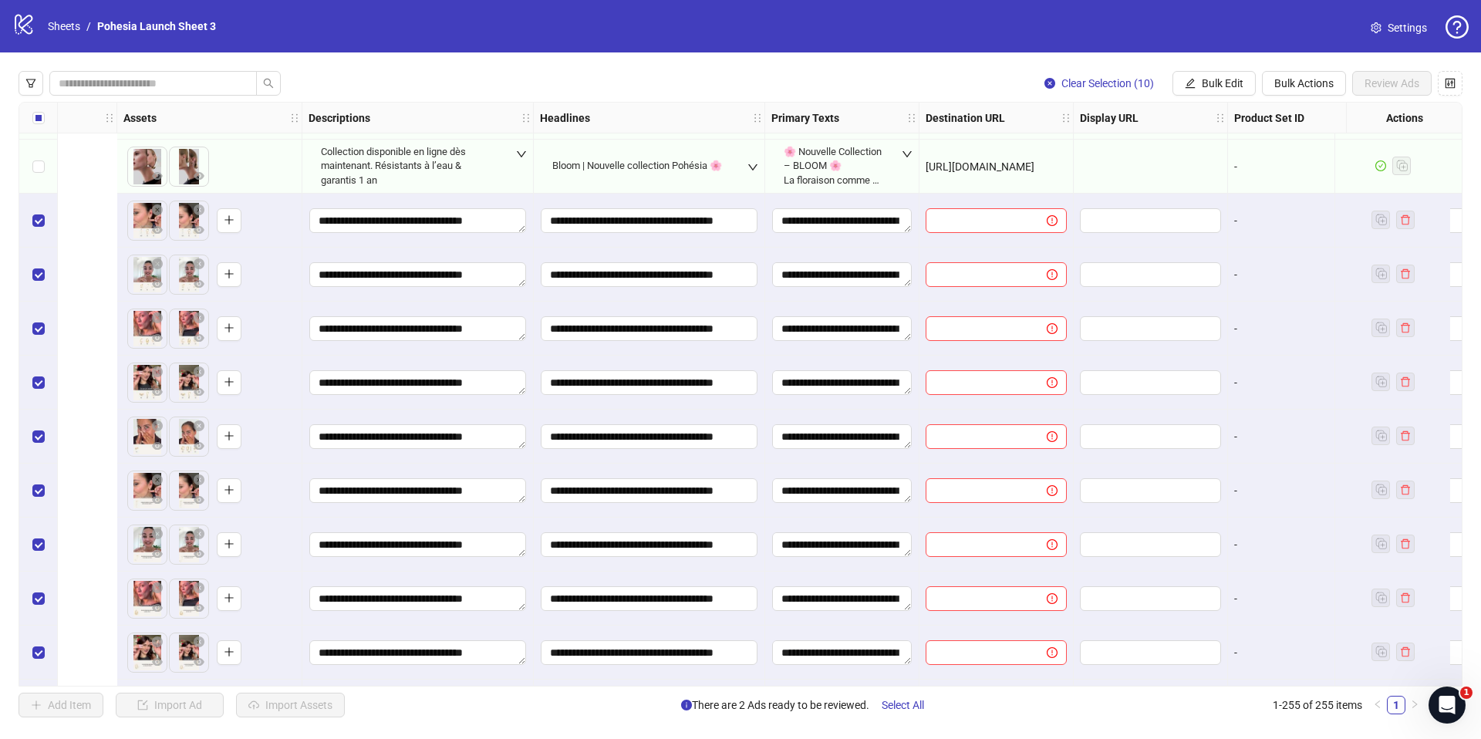
scroll to position [13164, 1091]
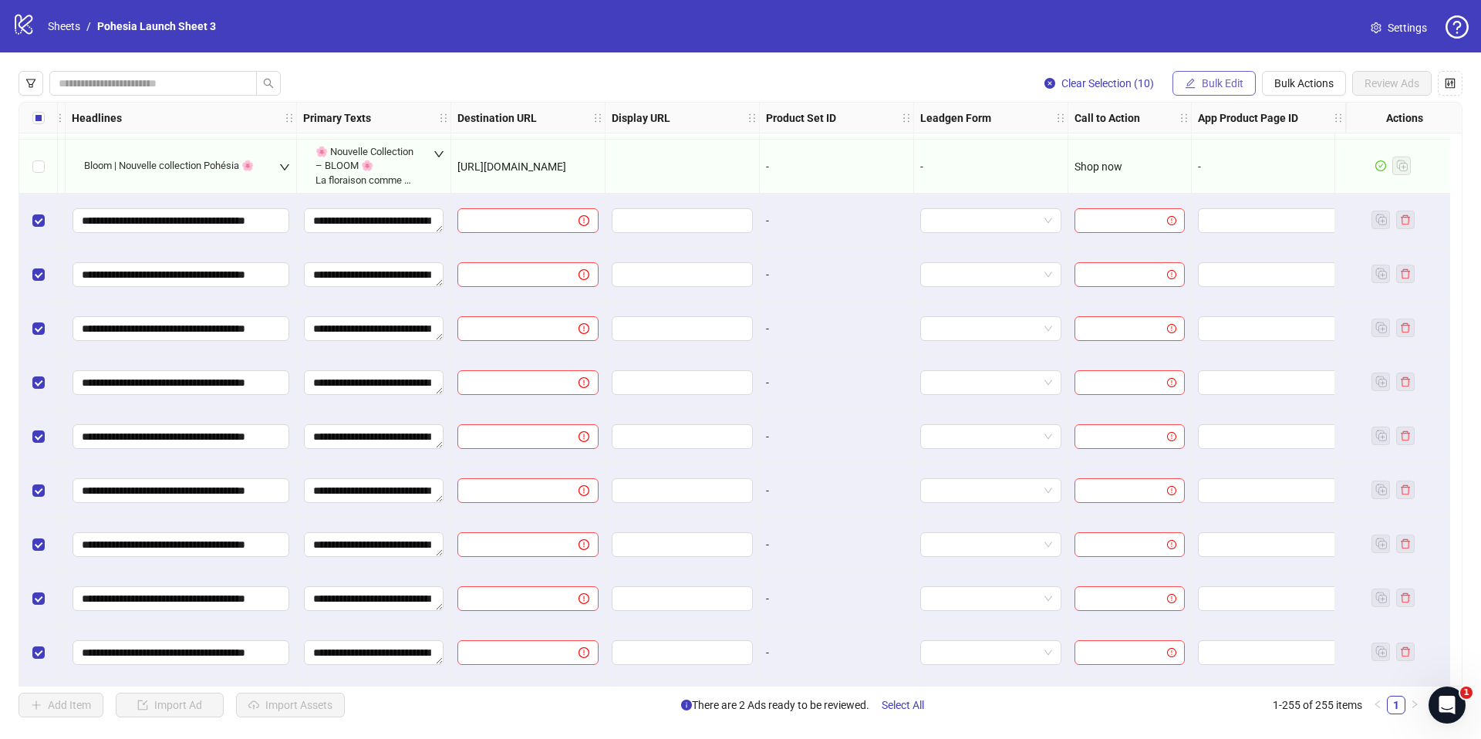
click at [1237, 83] on span "Bulk Edit" at bounding box center [1222, 83] width 42 height 12
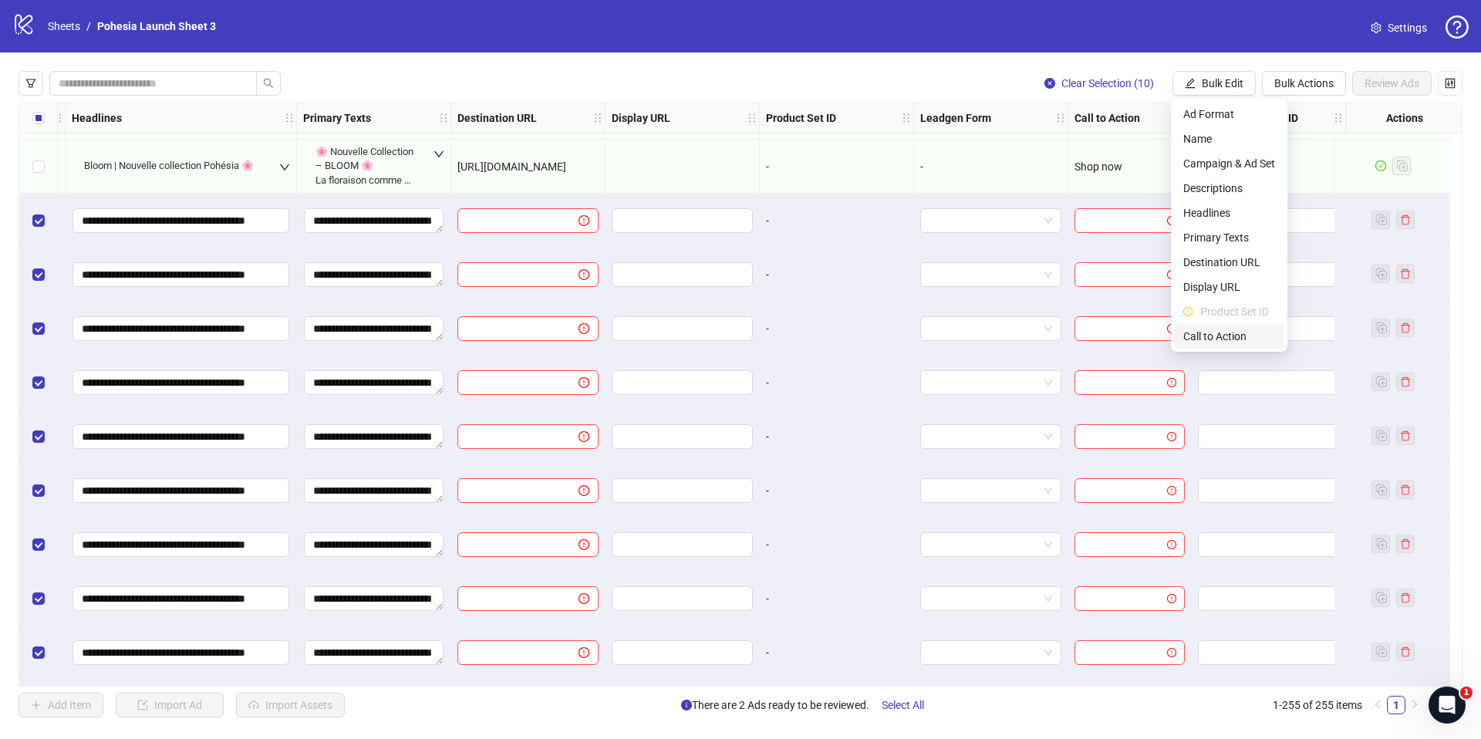
click at [1234, 339] on span "Call to Action" at bounding box center [1229, 336] width 92 height 17
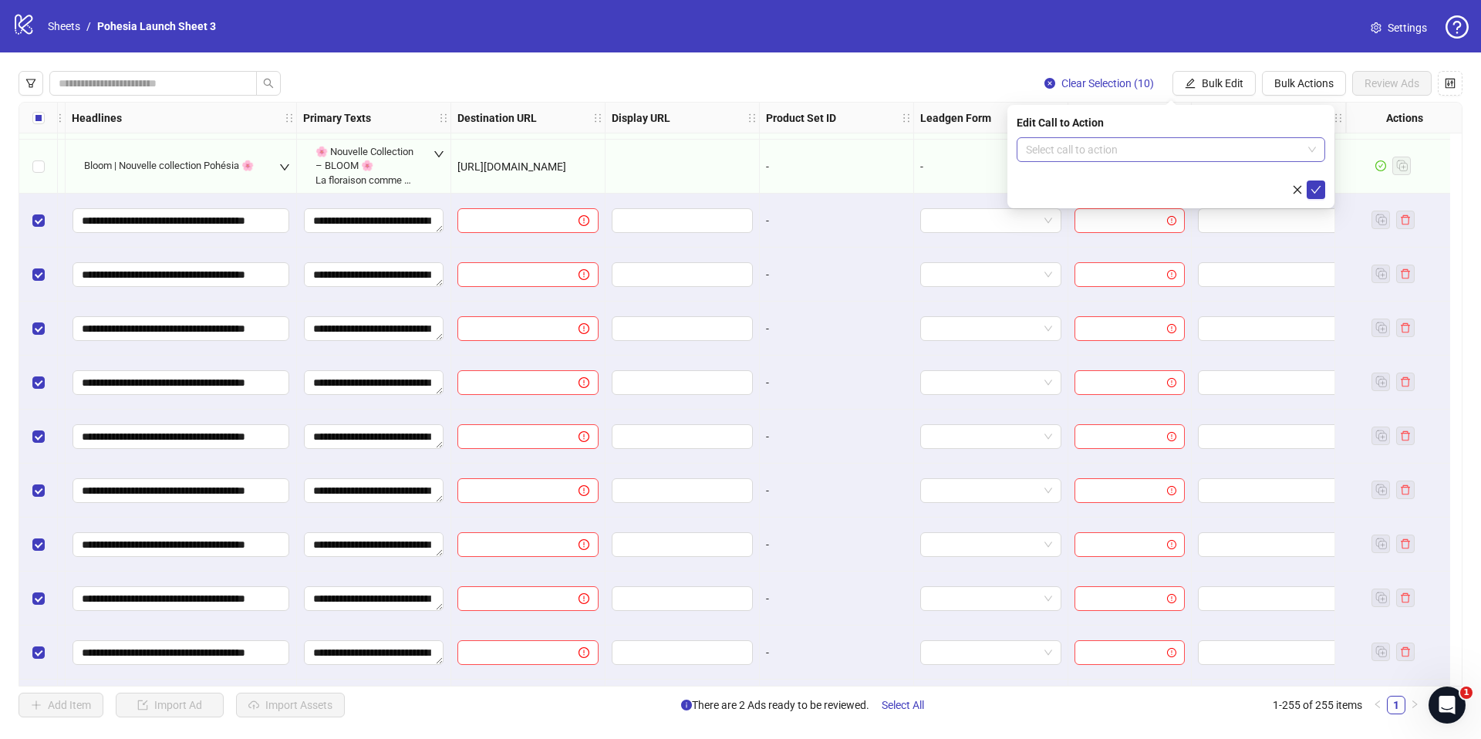
click at [1050, 150] on input "search" at bounding box center [1164, 149] width 276 height 23
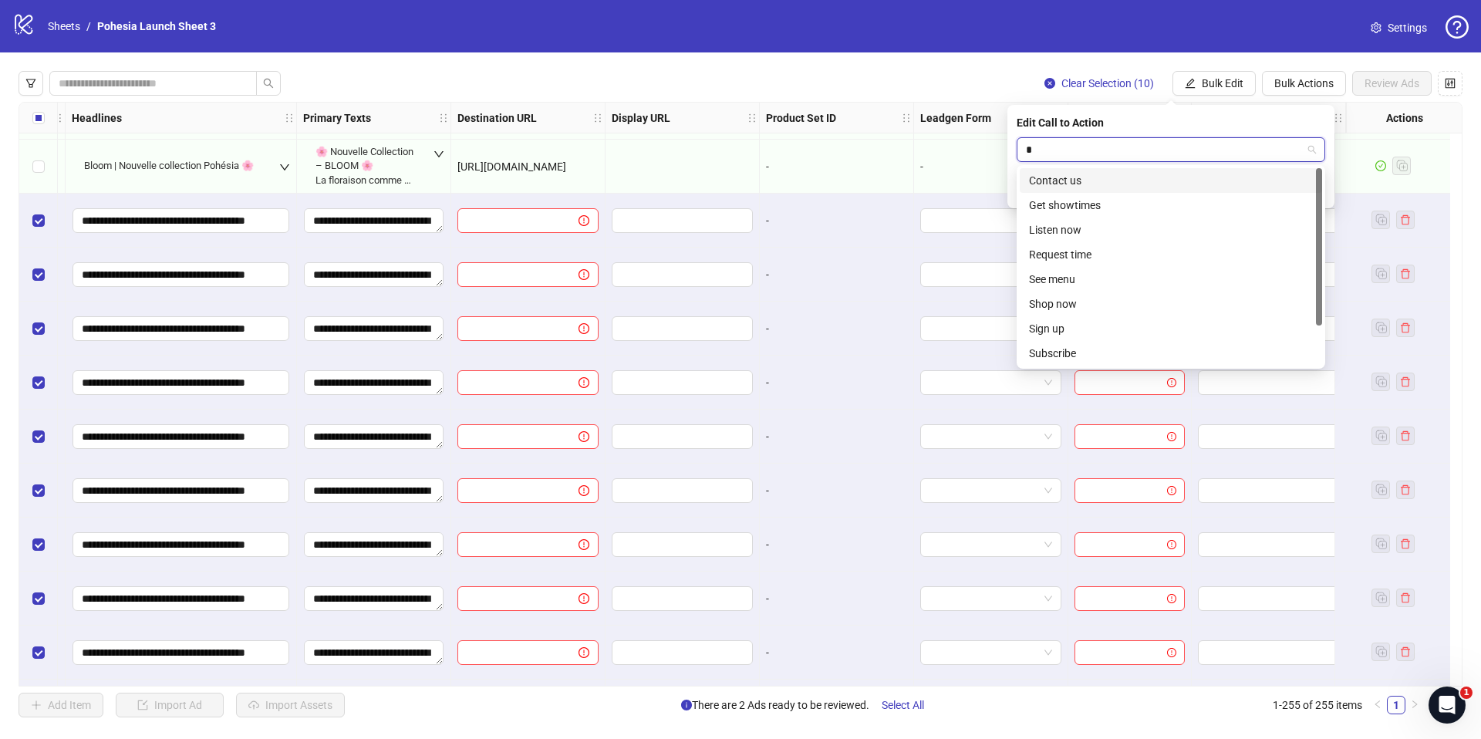
type input "**"
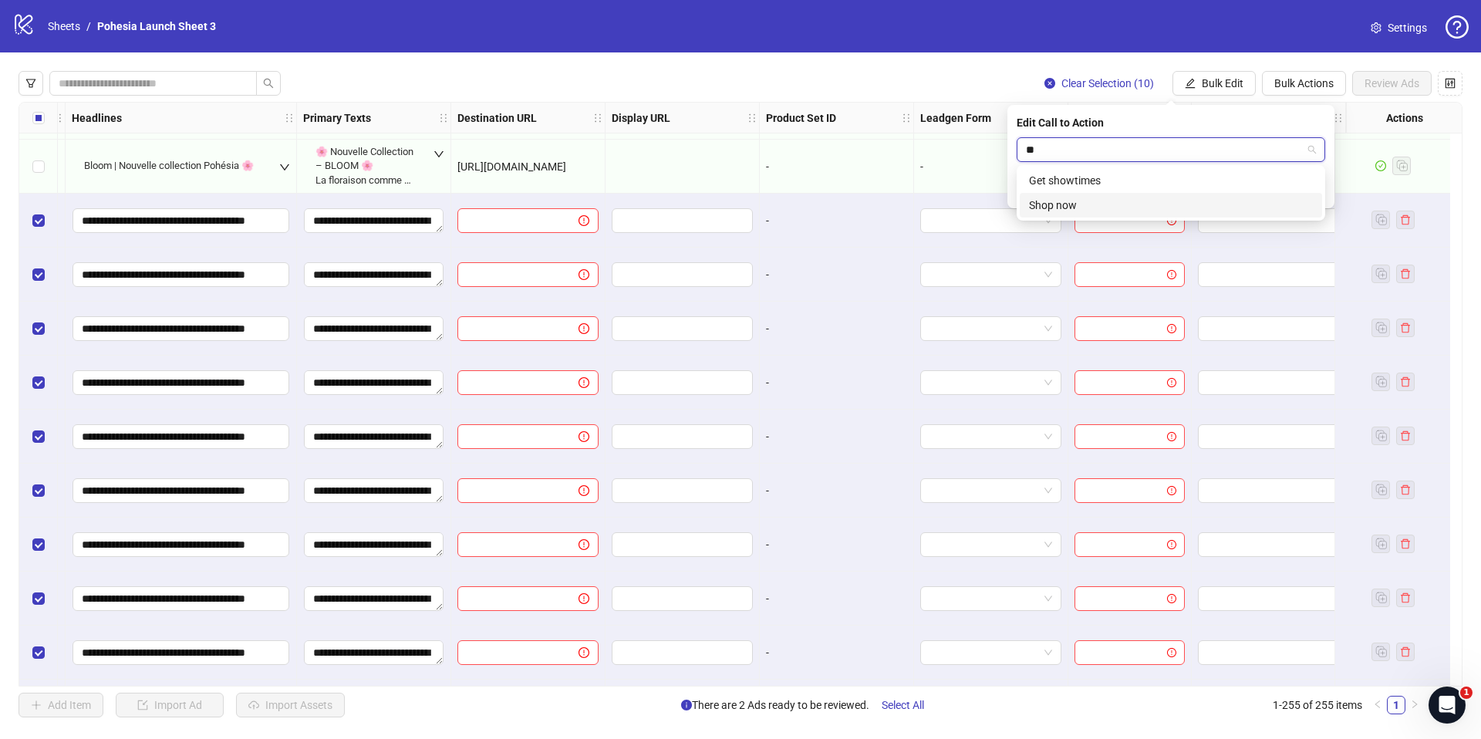
click at [1073, 204] on div "Shop now" at bounding box center [1171, 205] width 284 height 17
click at [1312, 191] on icon "check" at bounding box center [1315, 189] width 11 height 11
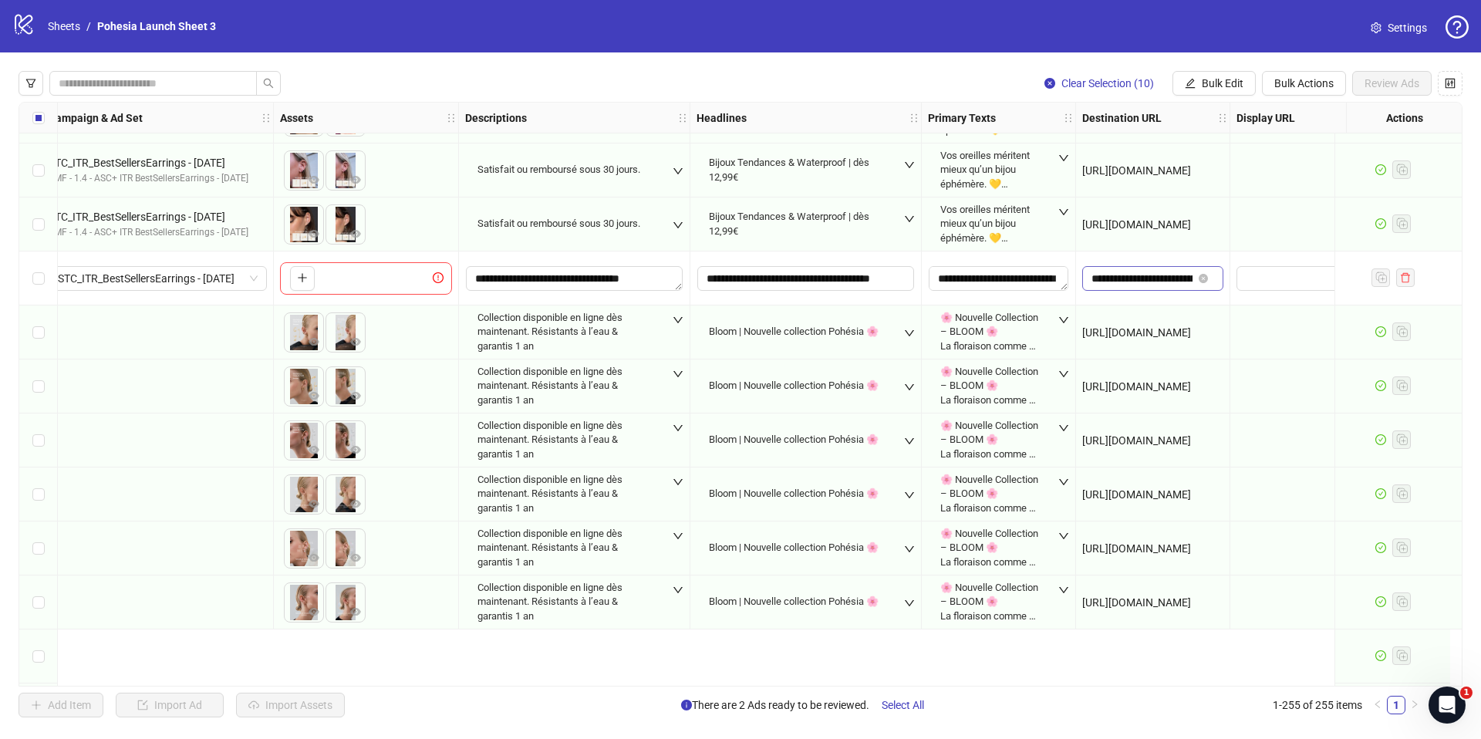
scroll to position [11522, 455]
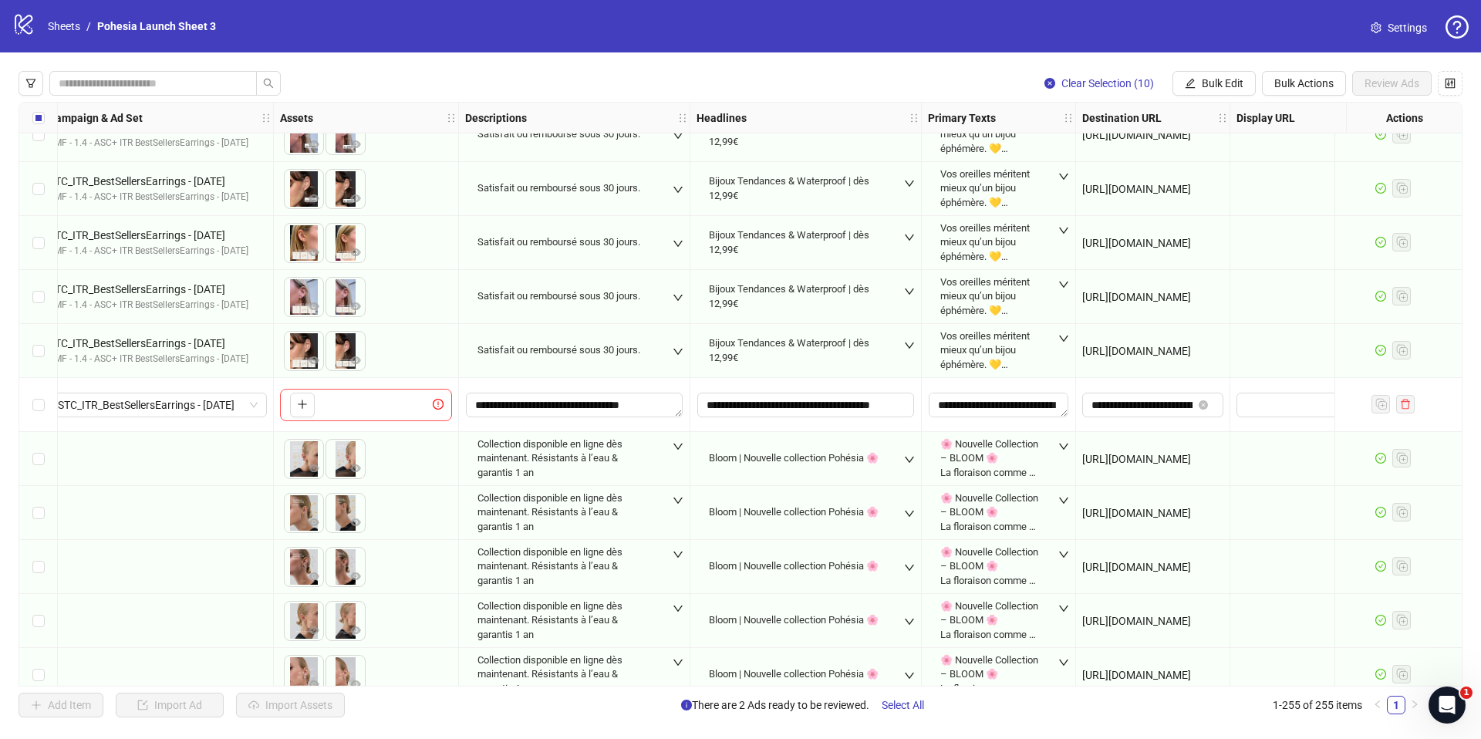
click at [1123, 352] on span "[URL][DOMAIN_NAME]" at bounding box center [1136, 351] width 109 height 12
copy span "[URL][DOMAIN_NAME]"
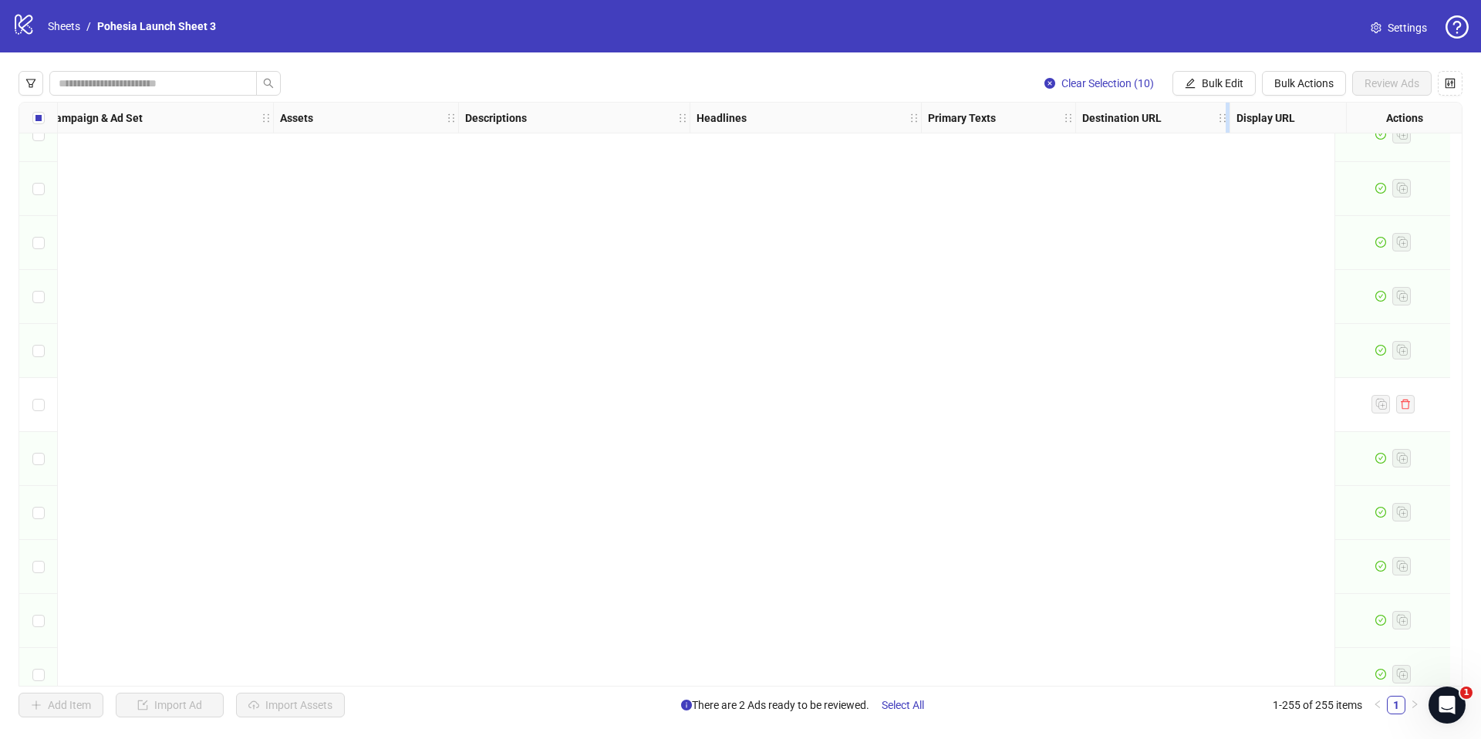
scroll to position [13218, 455]
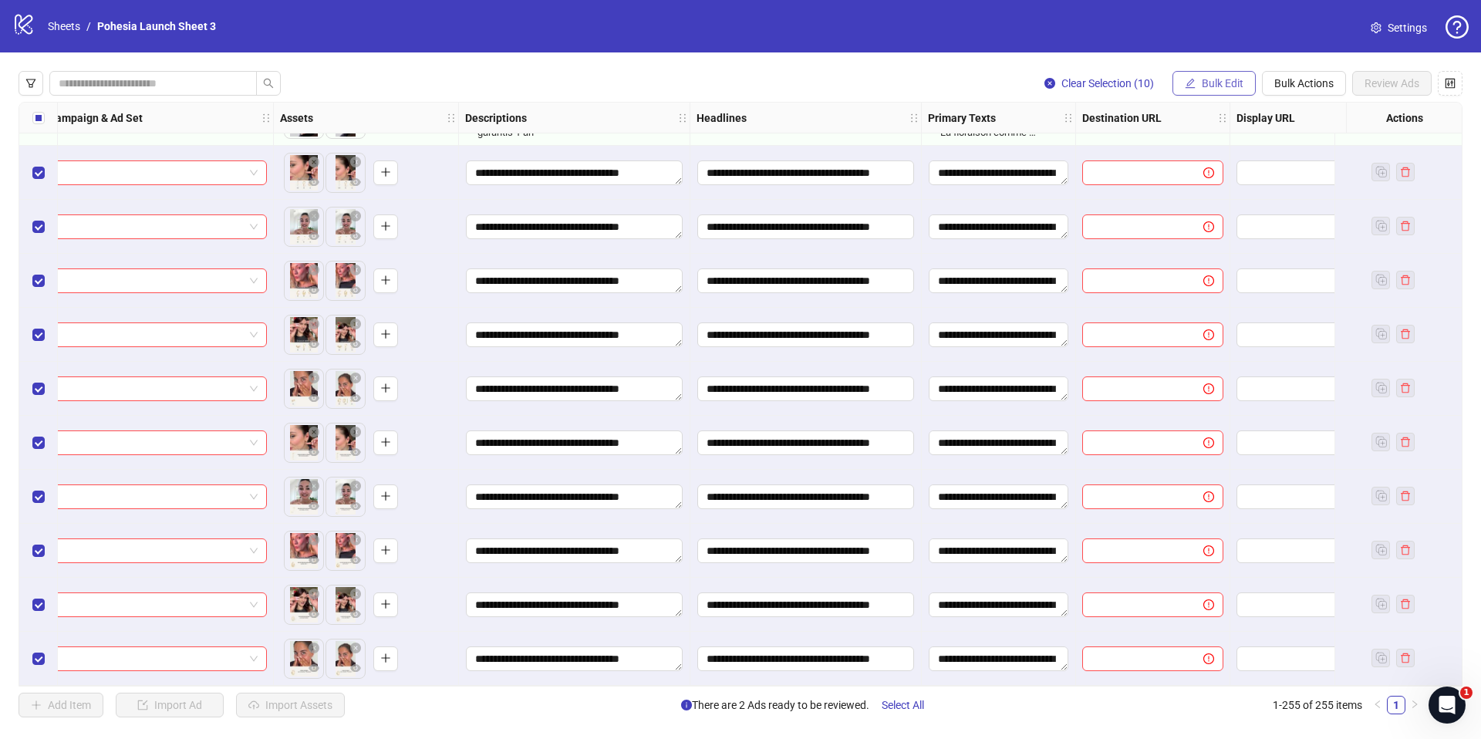
click at [1234, 86] on span "Bulk Edit" at bounding box center [1222, 83] width 42 height 12
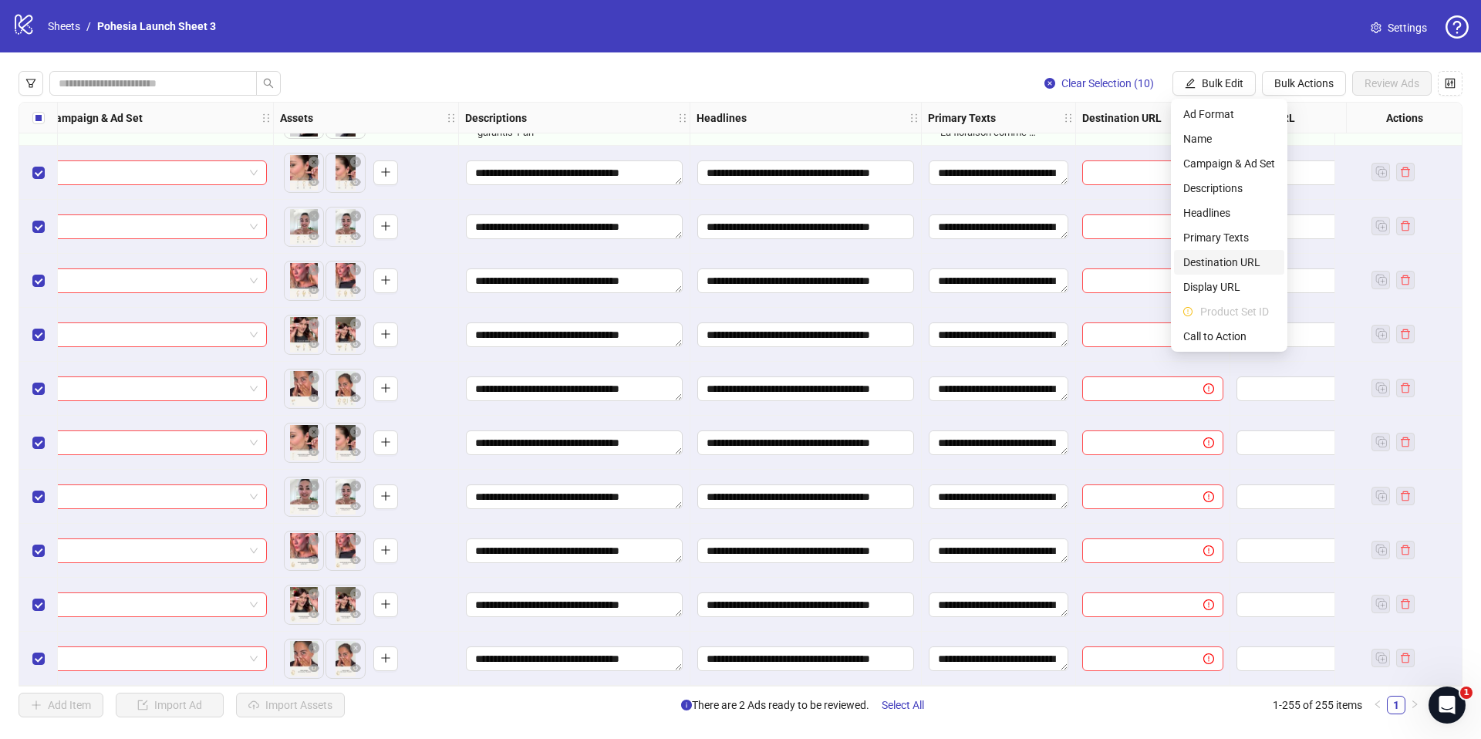
click at [1225, 261] on span "Destination URL" at bounding box center [1229, 262] width 92 height 17
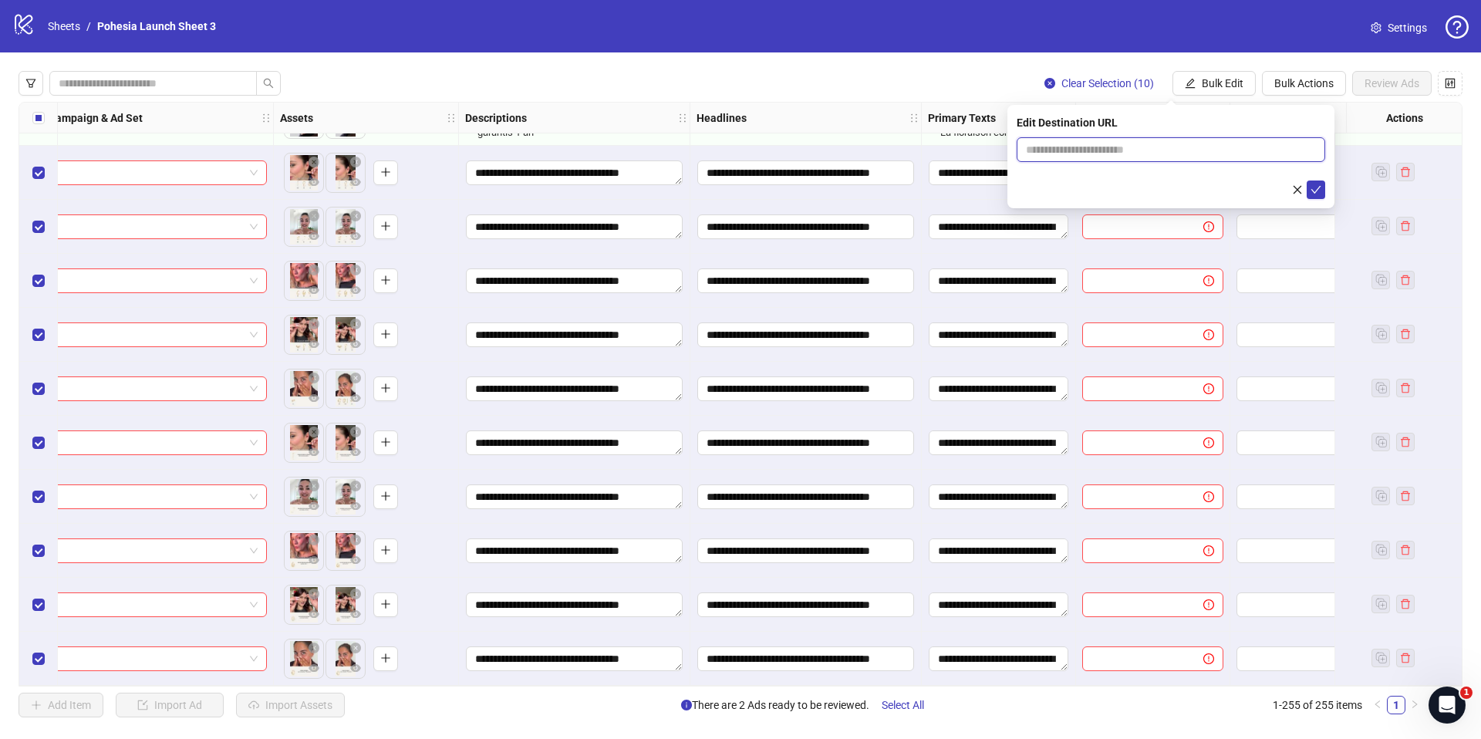
click at [1052, 155] on input "text" at bounding box center [1165, 149] width 278 height 17
paste input "**********"
type input "**********"
click at [1329, 193] on div "**********" at bounding box center [1170, 156] width 327 height 103
click at [1319, 192] on icon "check" at bounding box center [1315, 189] width 11 height 11
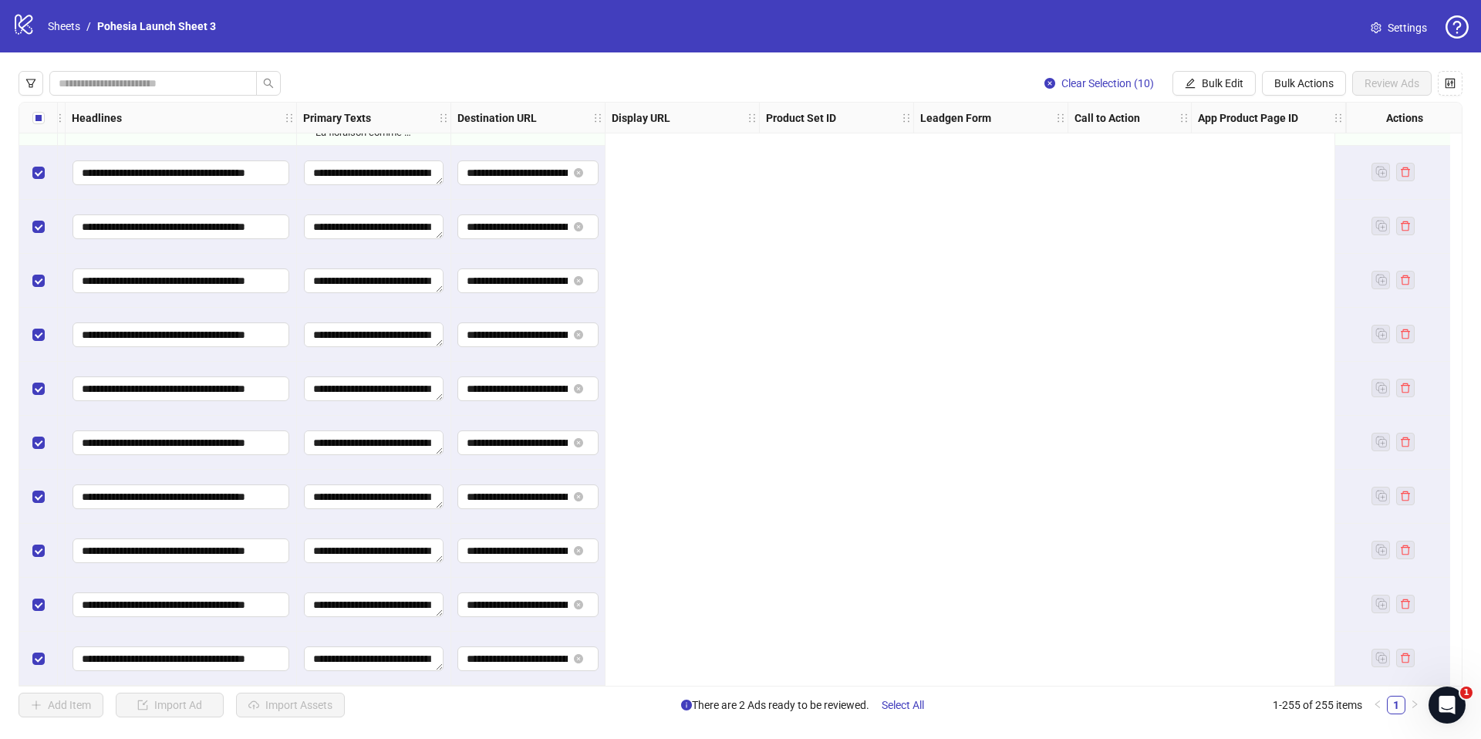
scroll to position [13218, 0]
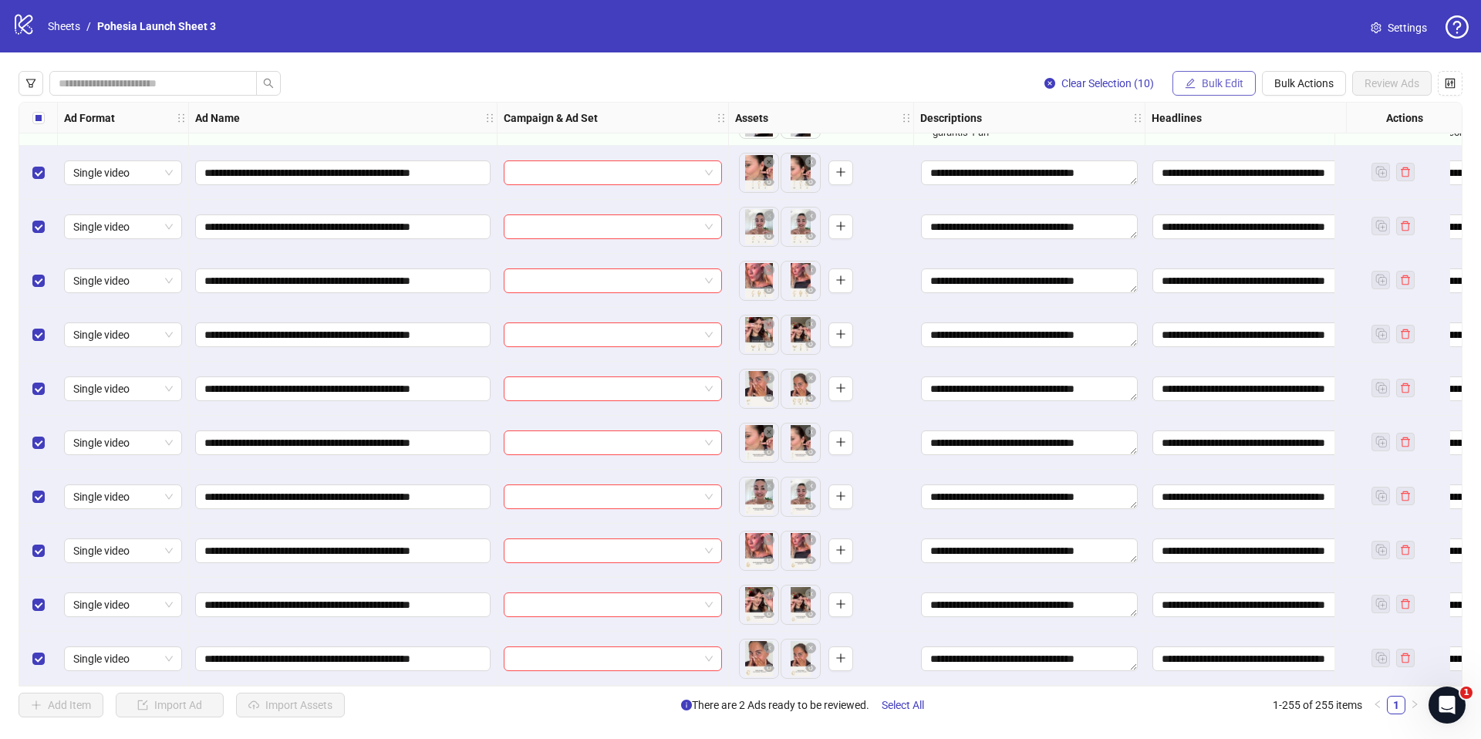
click at [1222, 89] on button "Bulk Edit" at bounding box center [1213, 83] width 83 height 25
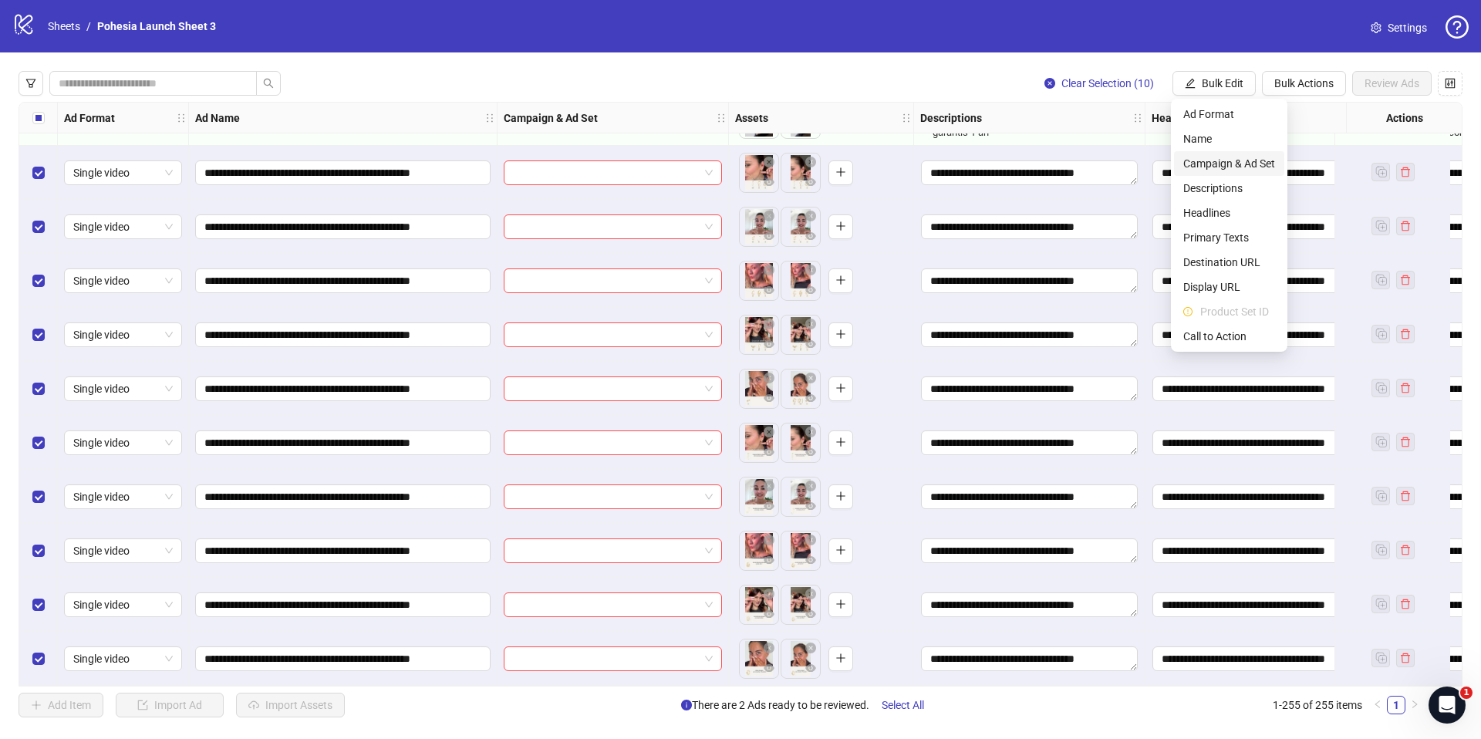
click at [1243, 166] on span "Campaign & Ad Set" at bounding box center [1229, 163] width 92 height 17
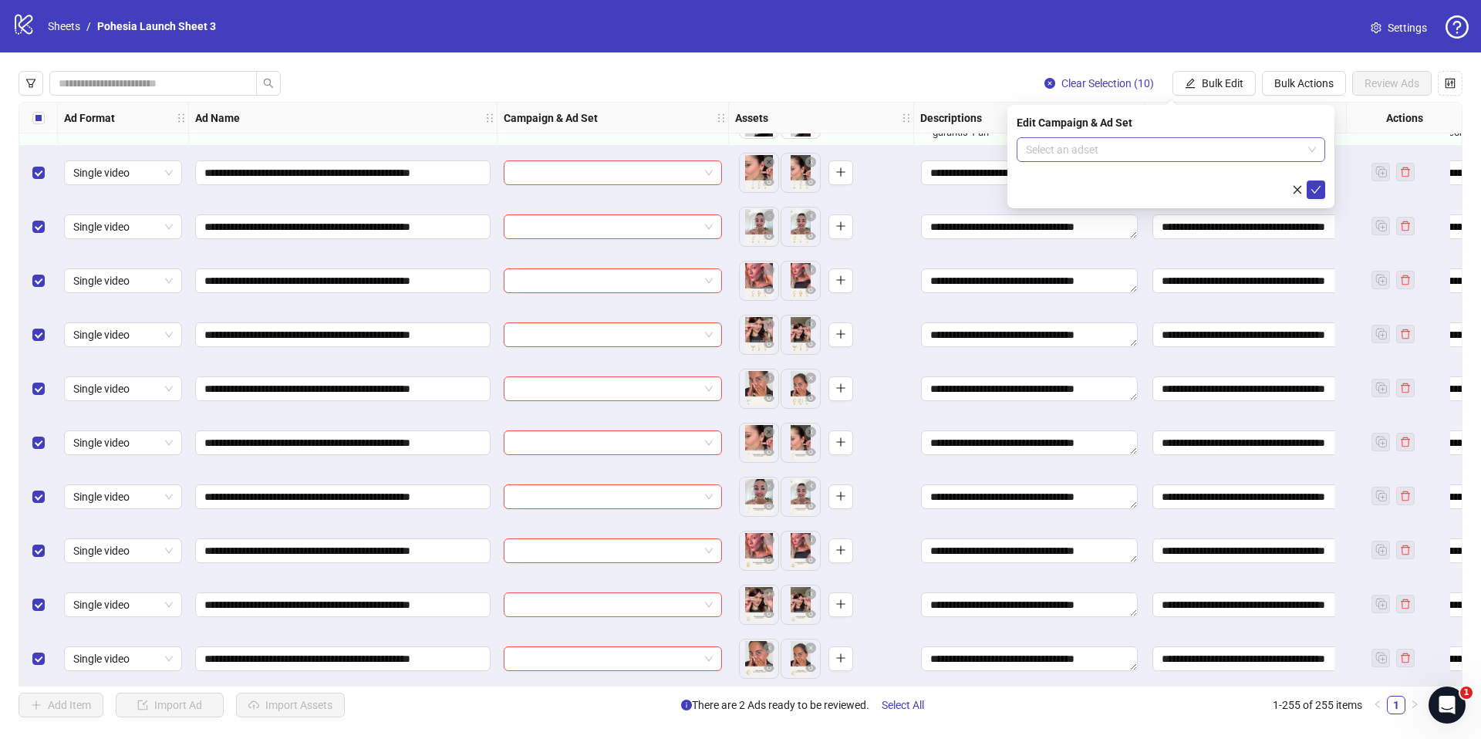
click at [1178, 148] on input "search" at bounding box center [1164, 149] width 276 height 23
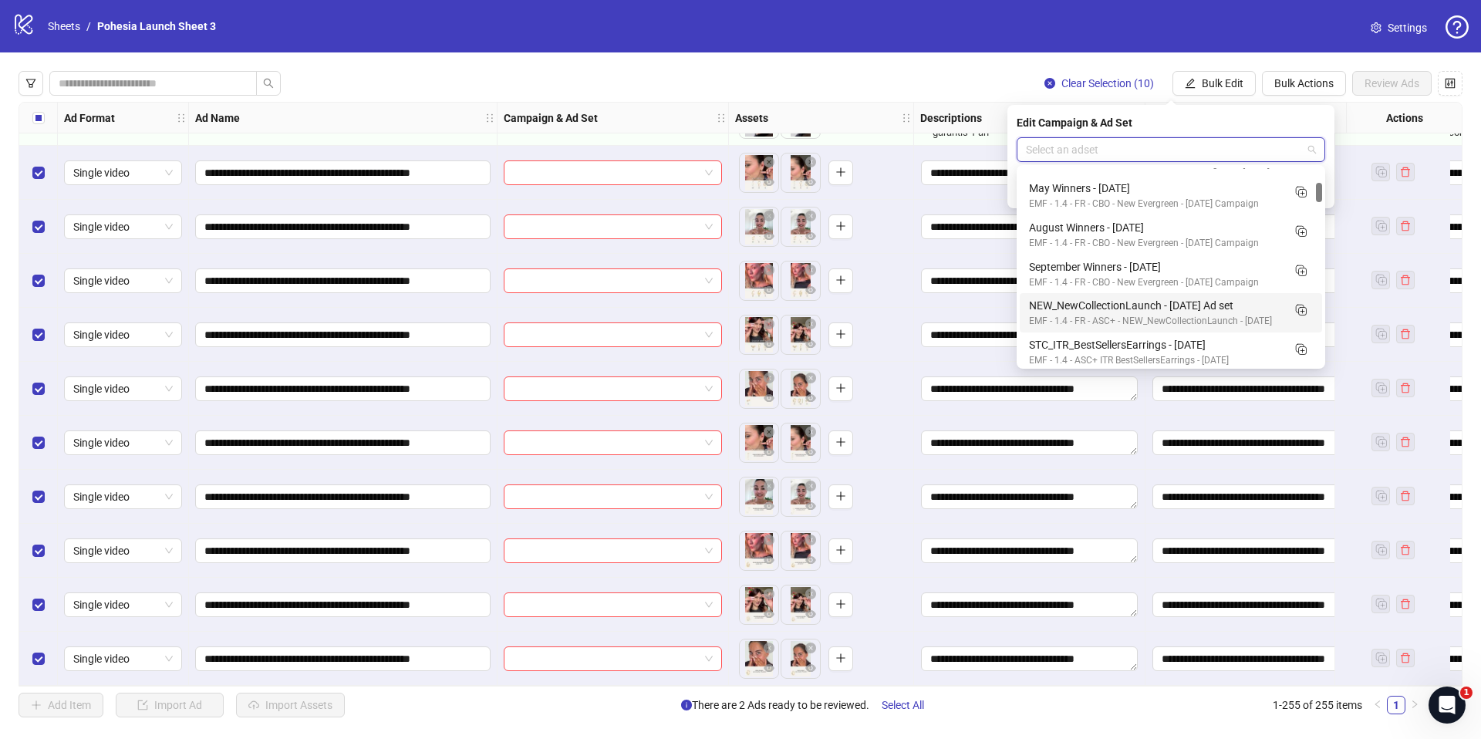
scroll to position [153, 0]
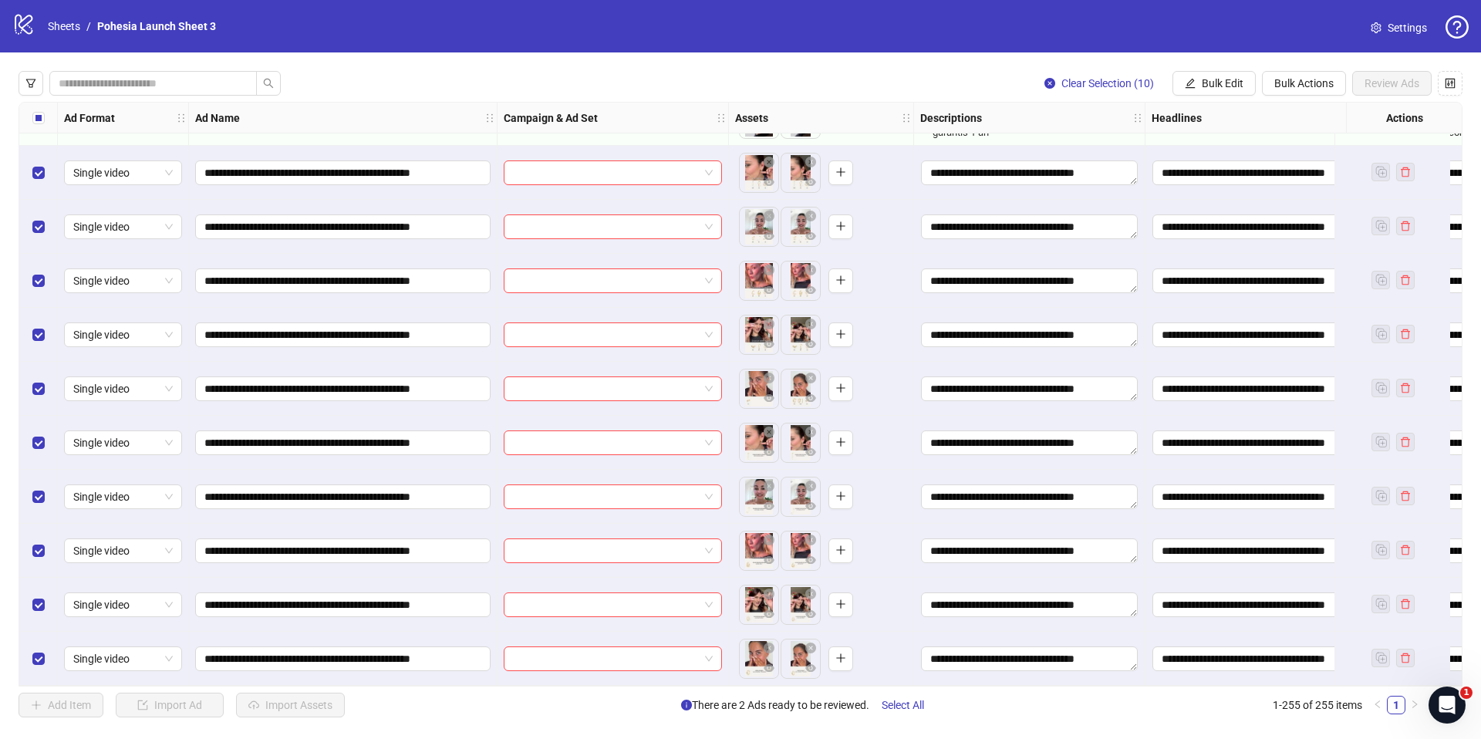
click at [1059, 51] on div "logo/logo-mobile Sheets / Pohesia Launch Sheet 3 Settings" at bounding box center [740, 26] width 1481 height 52
click at [1238, 83] on span "Bulk Edit" at bounding box center [1222, 83] width 42 height 12
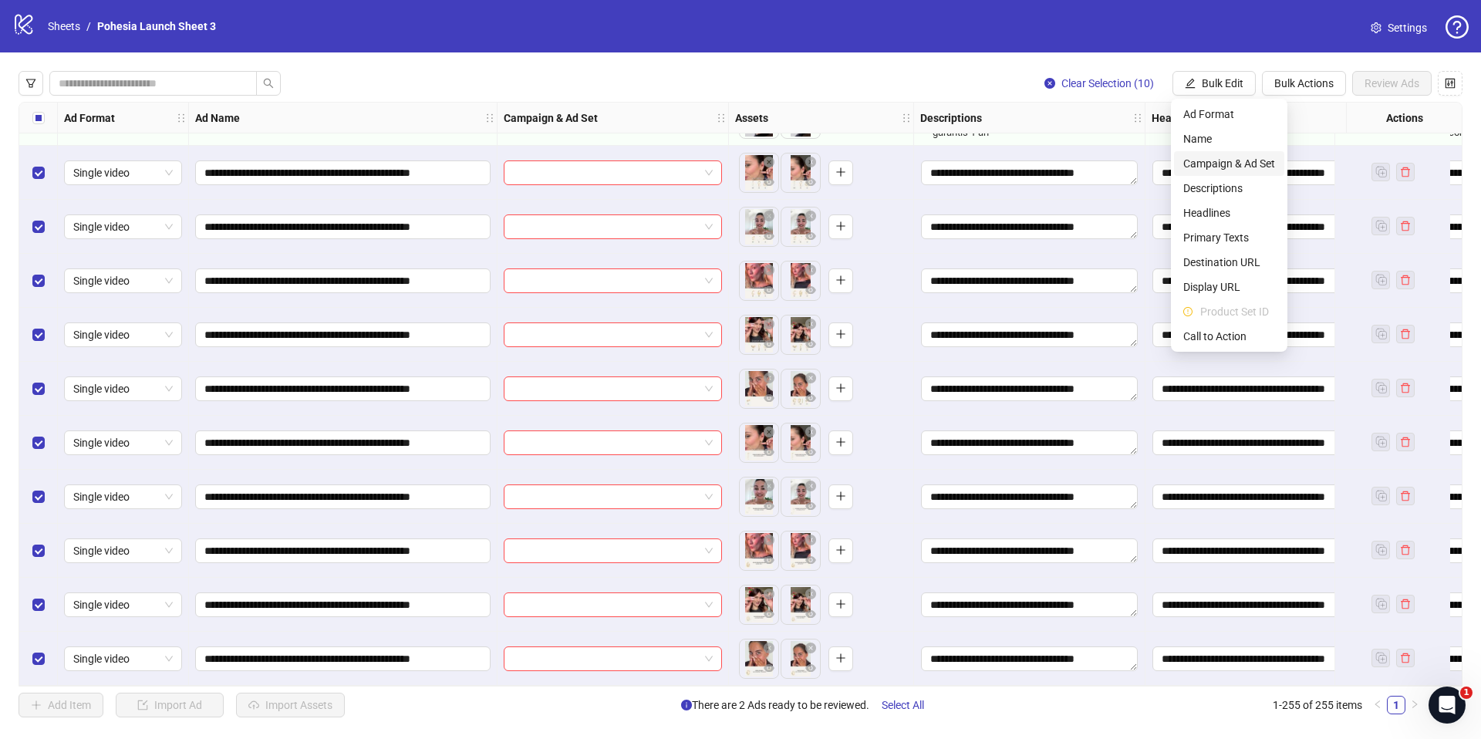
click at [1218, 163] on span "Campaign & Ad Set" at bounding box center [1229, 163] width 92 height 17
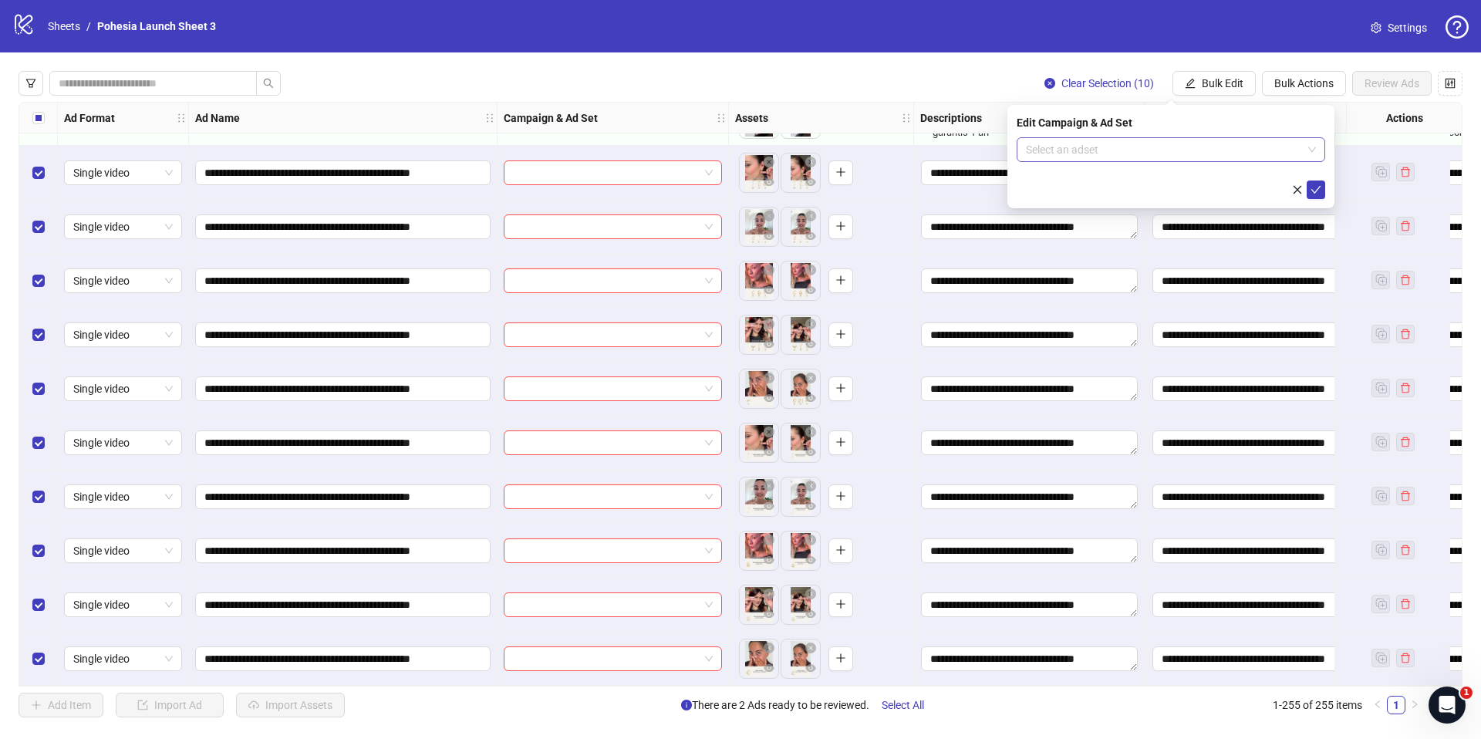
click at [1181, 150] on input "search" at bounding box center [1164, 149] width 276 height 23
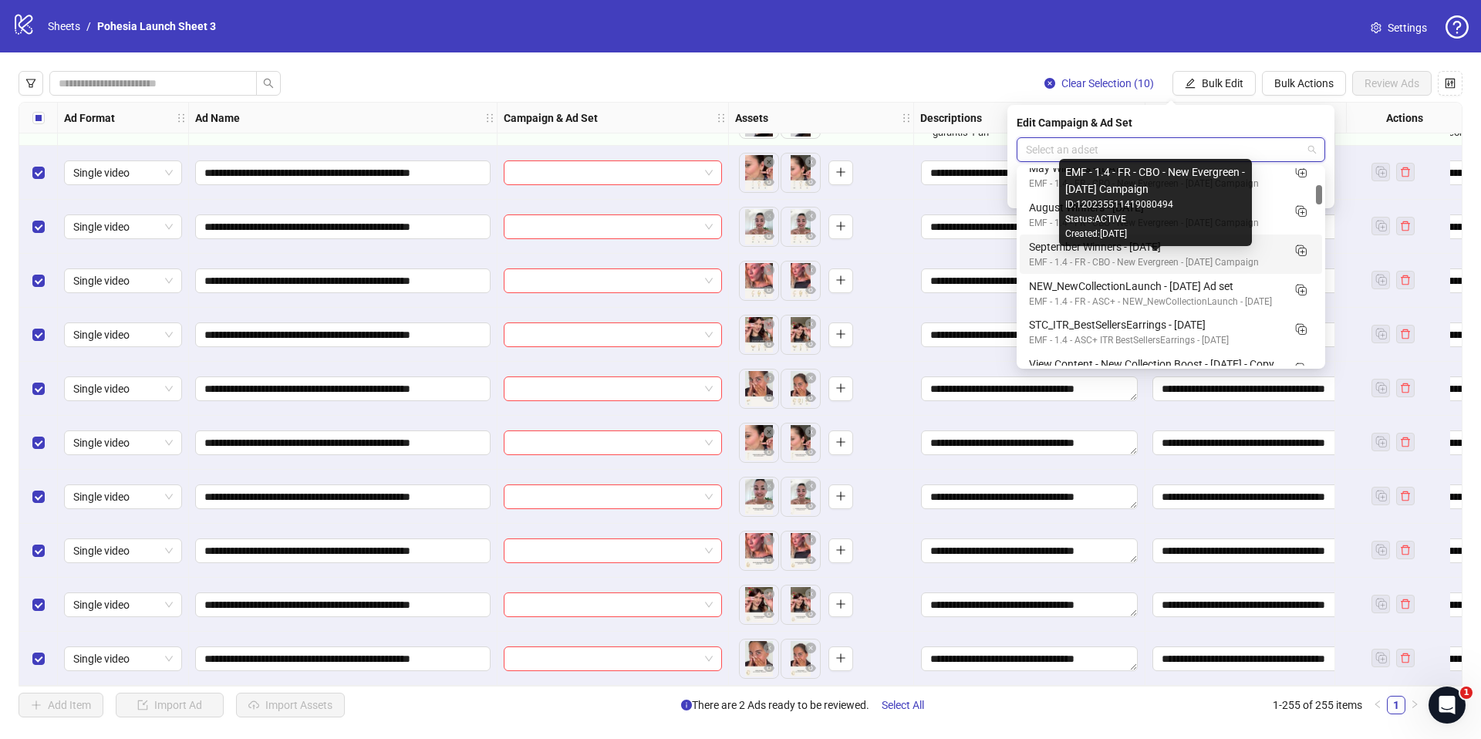
scroll to position [219, 0]
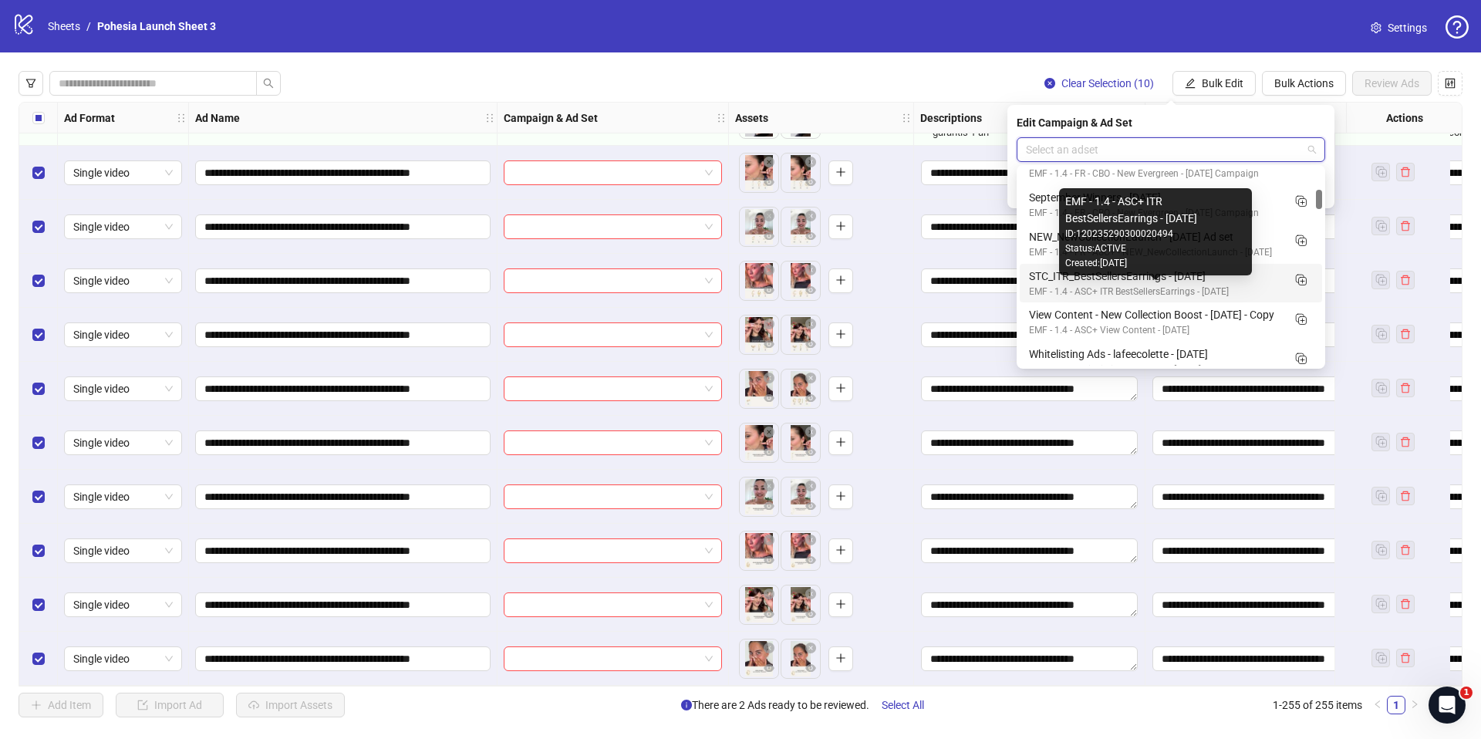
click at [1206, 288] on div "EMF - 1.4 - ASC+ ITR BestSellersEarrings - [DATE]" at bounding box center [1155, 292] width 253 height 15
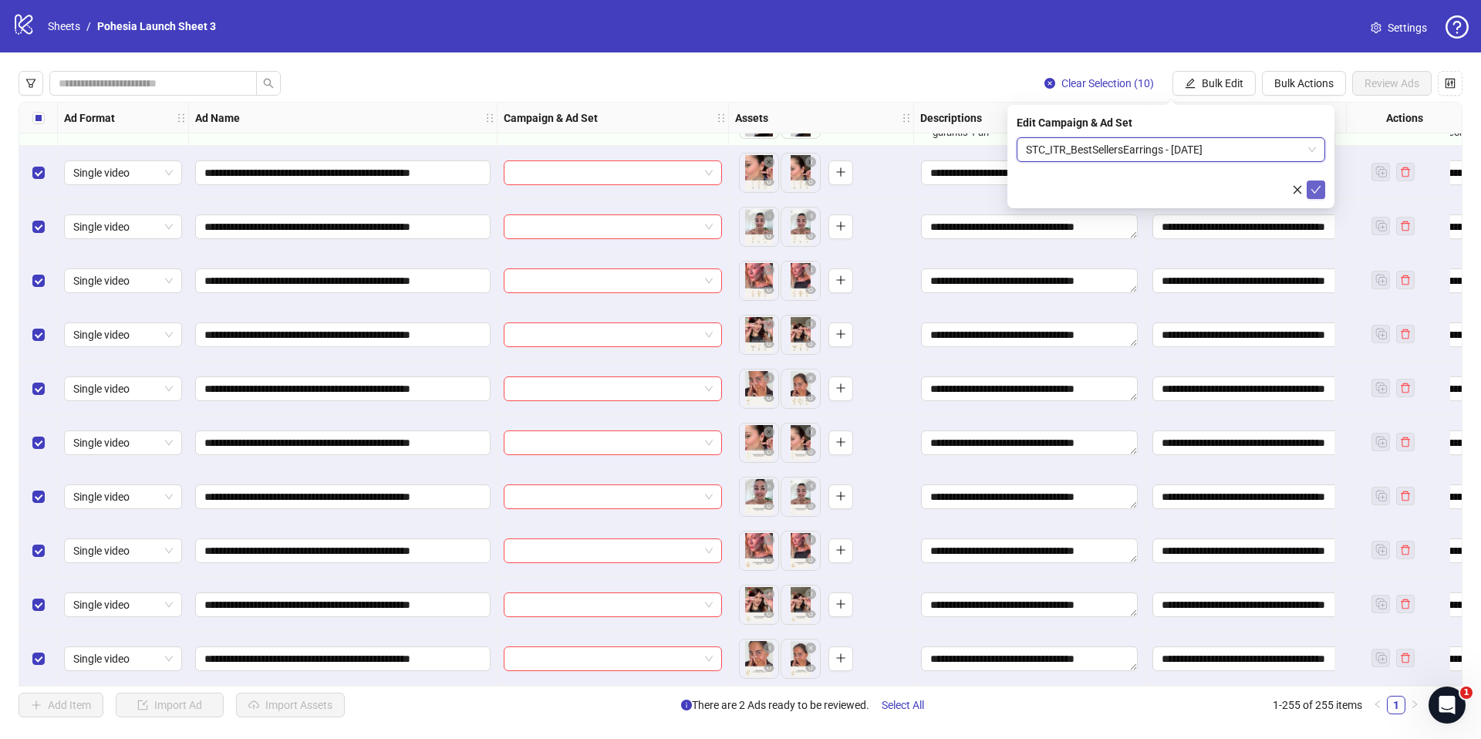
click at [1312, 189] on icon "check" at bounding box center [1315, 189] width 11 height 11
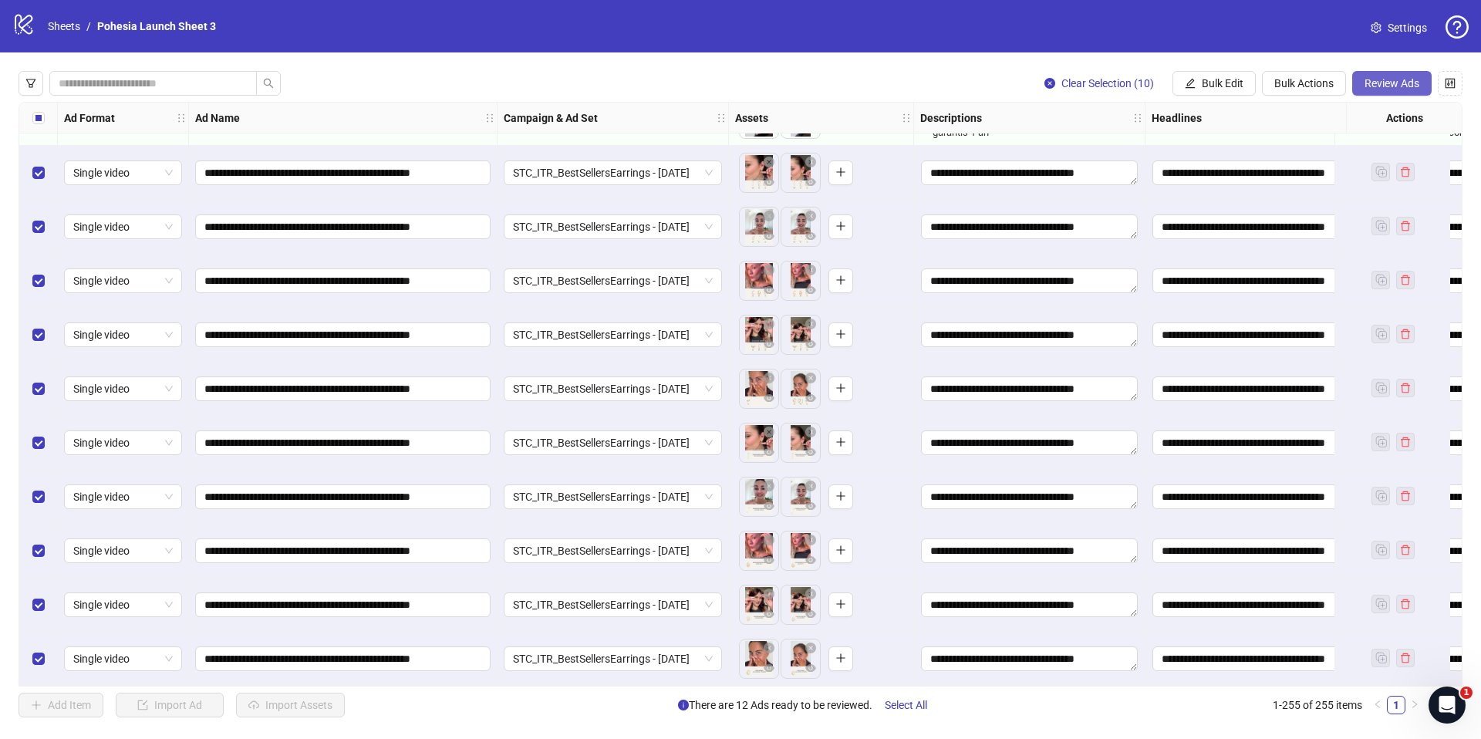
click at [1367, 85] on span "Review Ads" at bounding box center [1391, 83] width 55 height 12
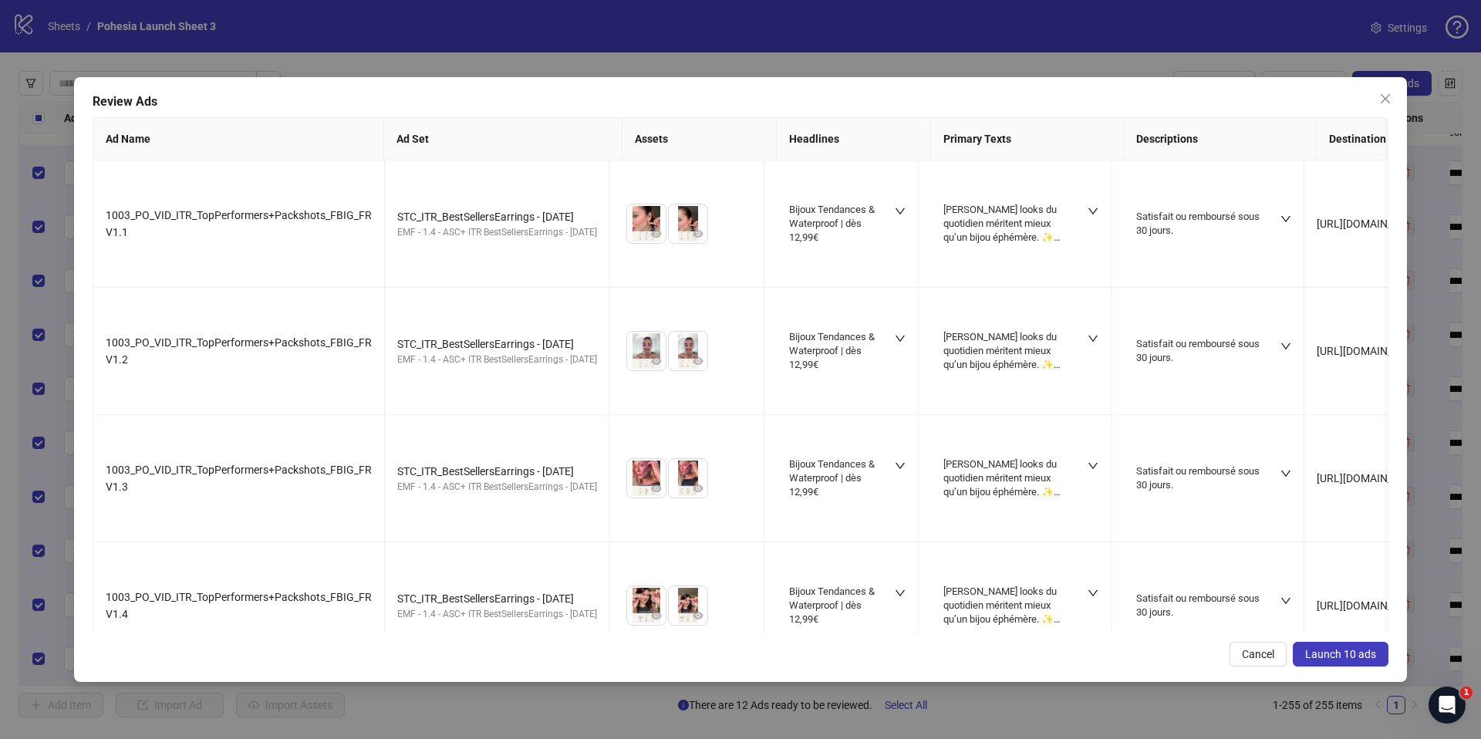
click at [1350, 659] on span "Launch 10 ads" at bounding box center [1340, 654] width 71 height 12
